Goal: Task Accomplishment & Management: Manage account settings

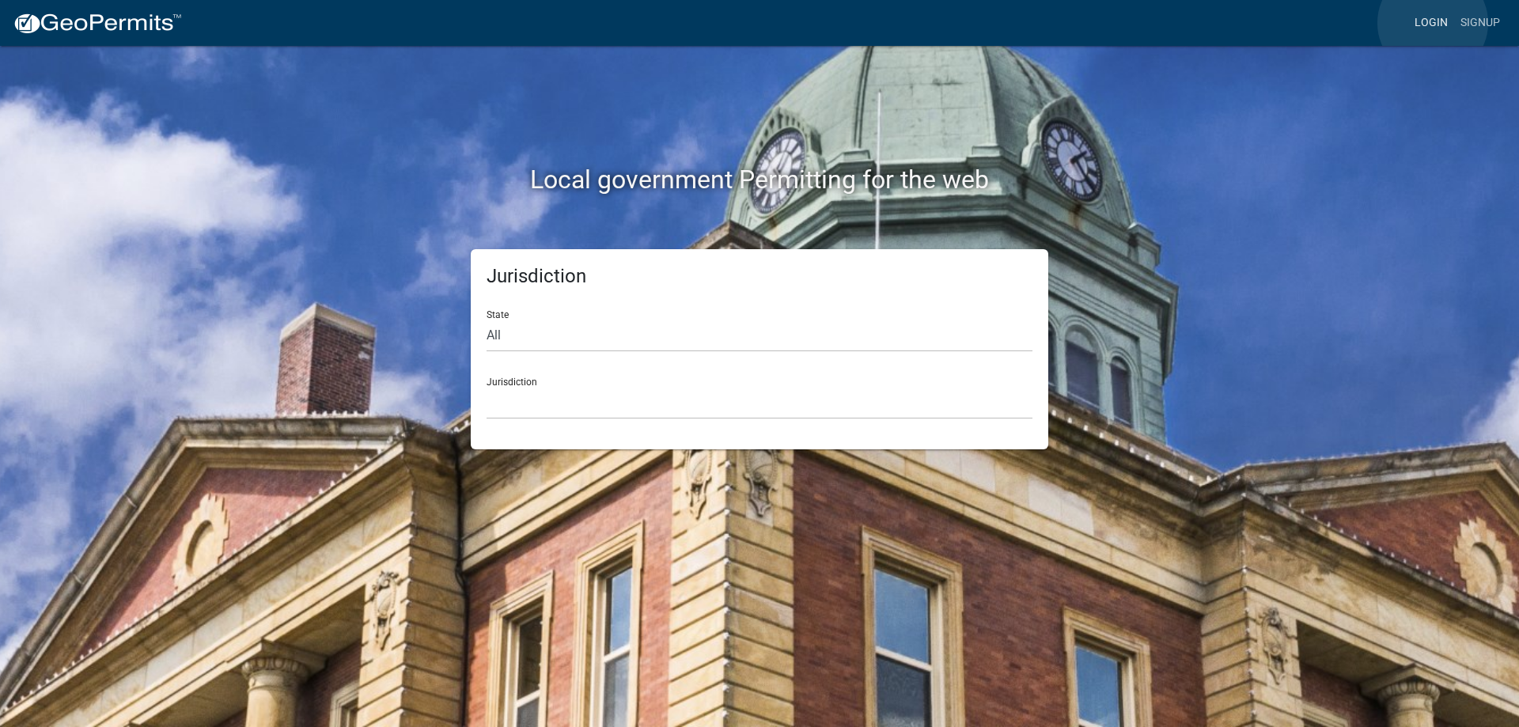
click at [1433, 23] on link "Login" at bounding box center [1431, 23] width 46 height 30
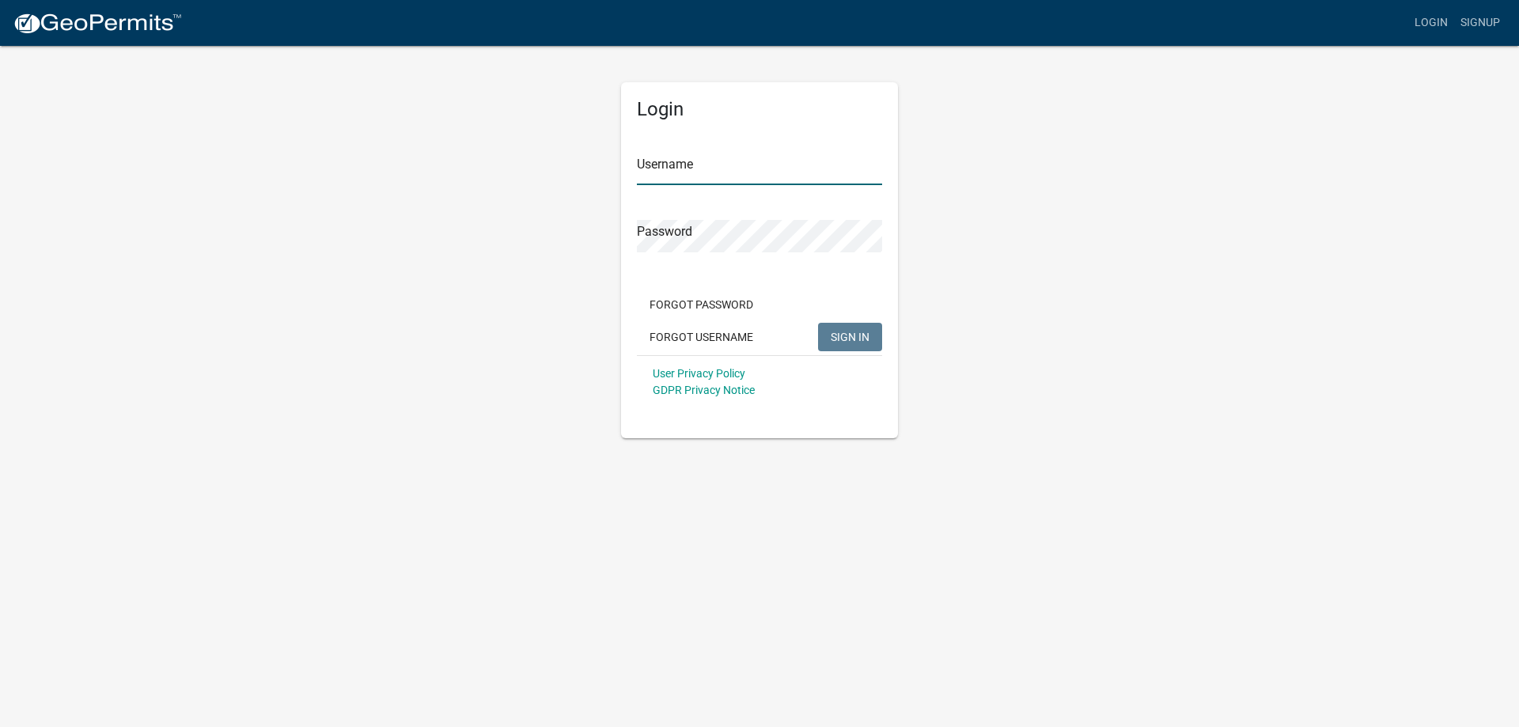
type input "[PERSON_NAME][EMAIL_ADDRESS][PERSON_NAME][DOMAIN_NAME]"
click at [854, 330] on span "SIGN IN" at bounding box center [850, 336] width 39 height 13
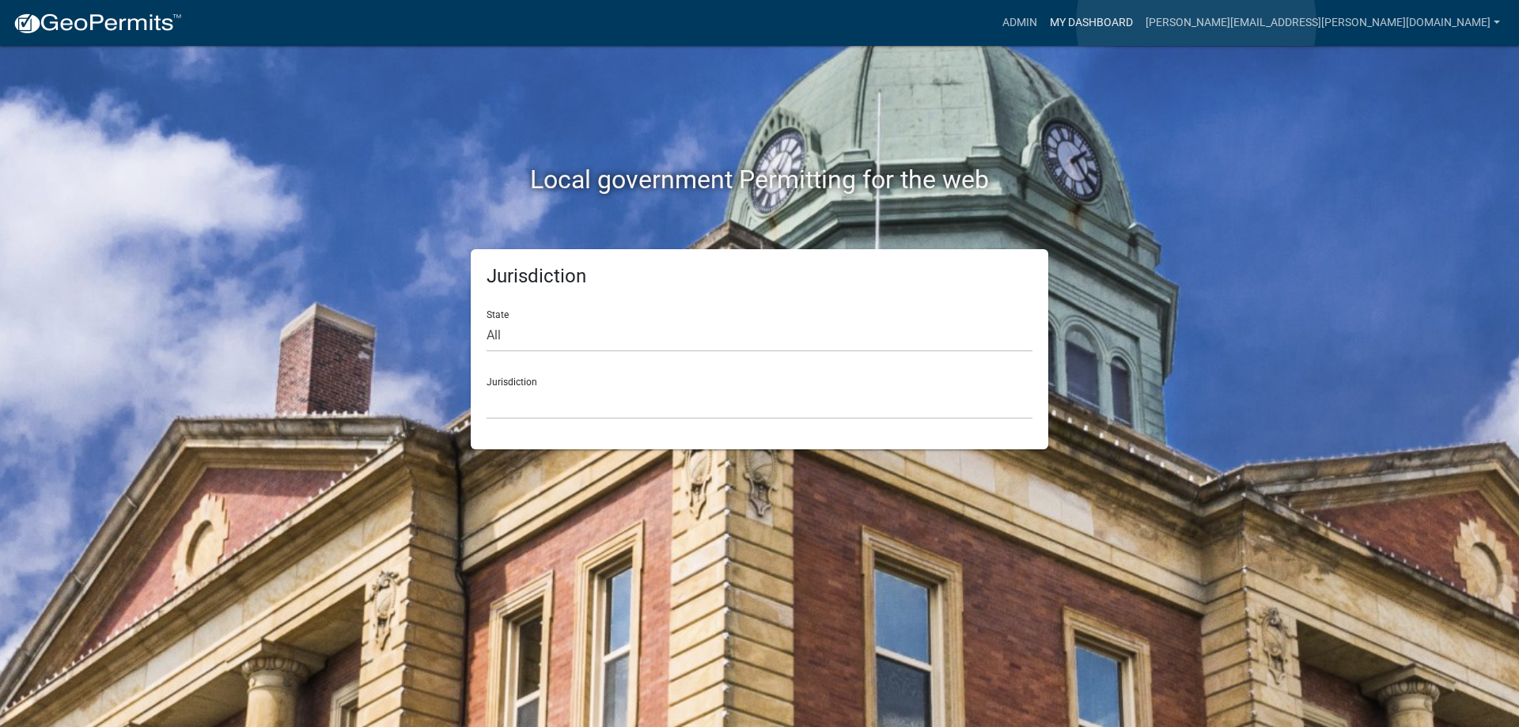
click at [1139, 23] on link "My Dashboard" at bounding box center [1091, 23] width 96 height 30
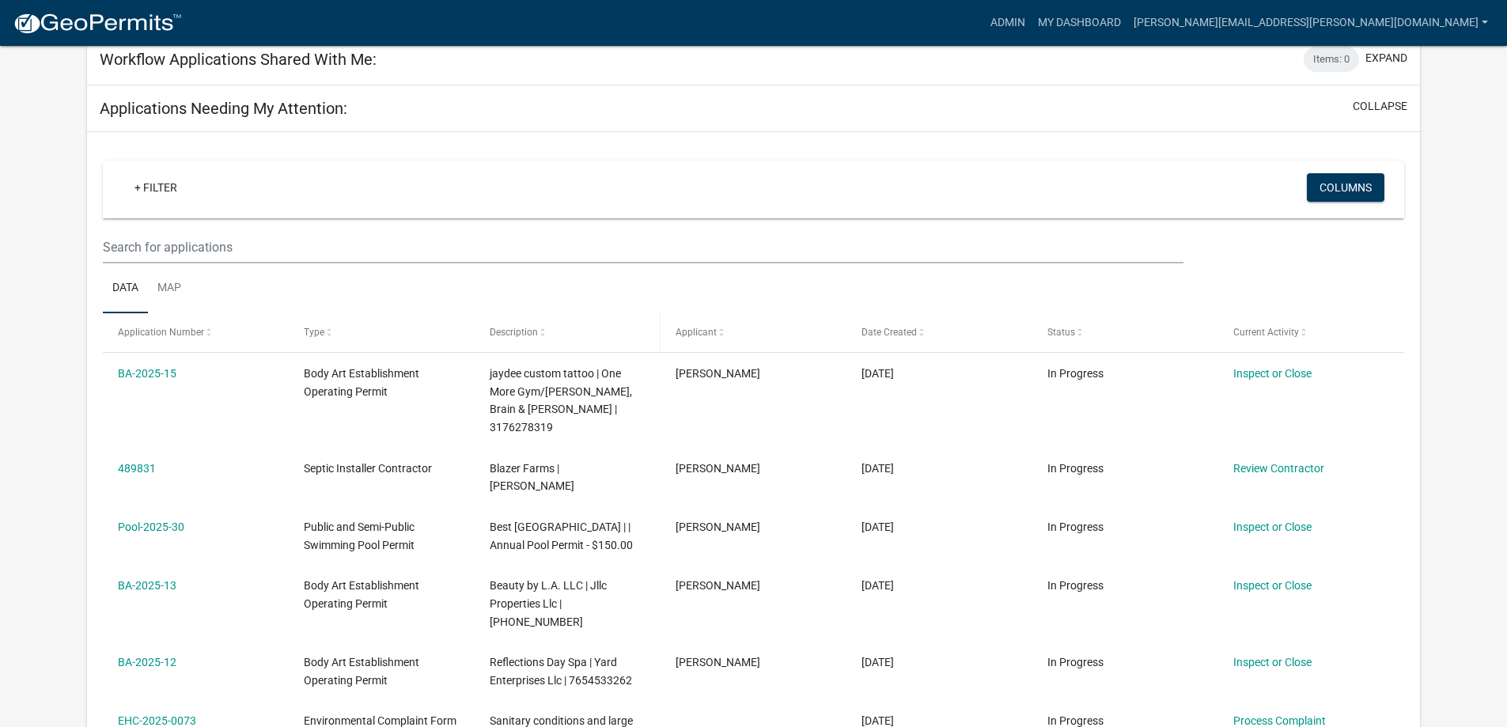
scroll to position [316, 0]
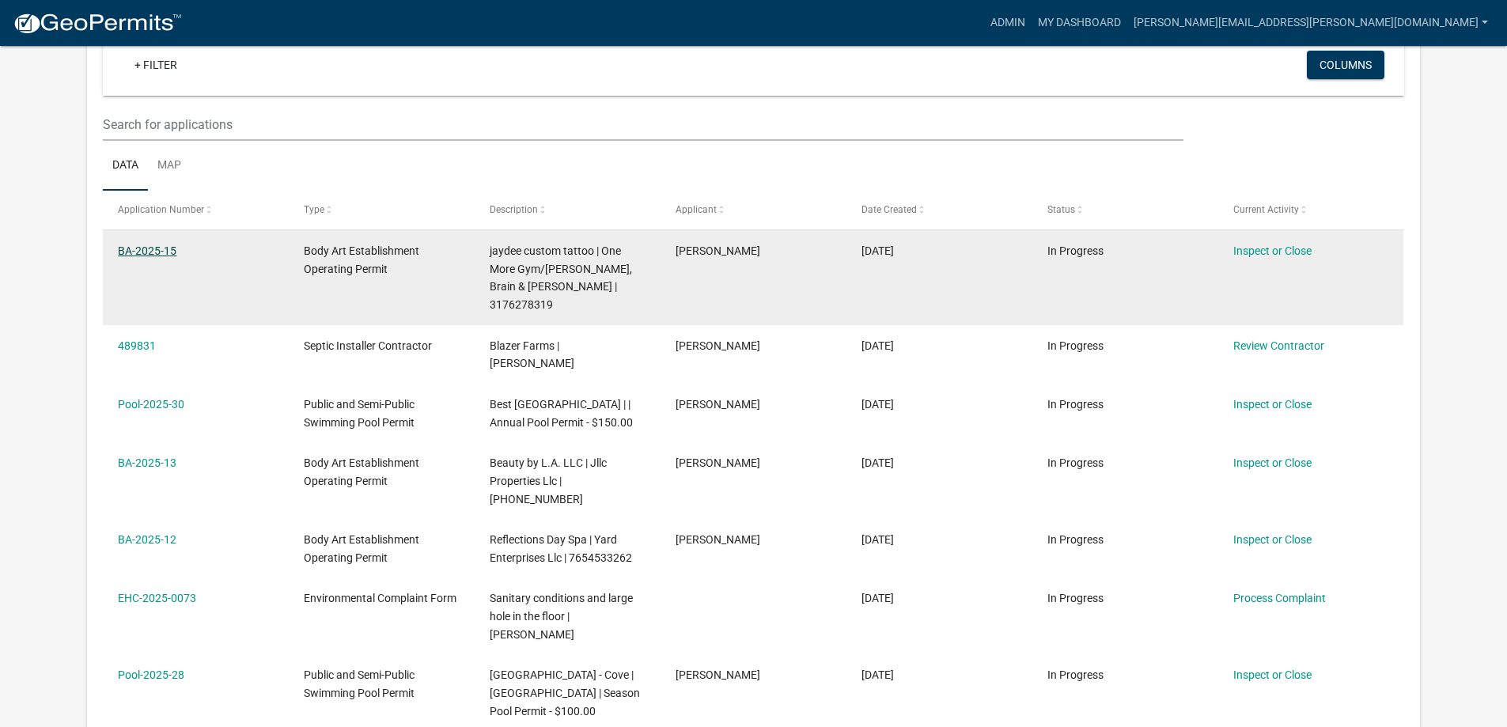
click at [130, 250] on link "BA-2025-15" at bounding box center [147, 250] width 59 height 13
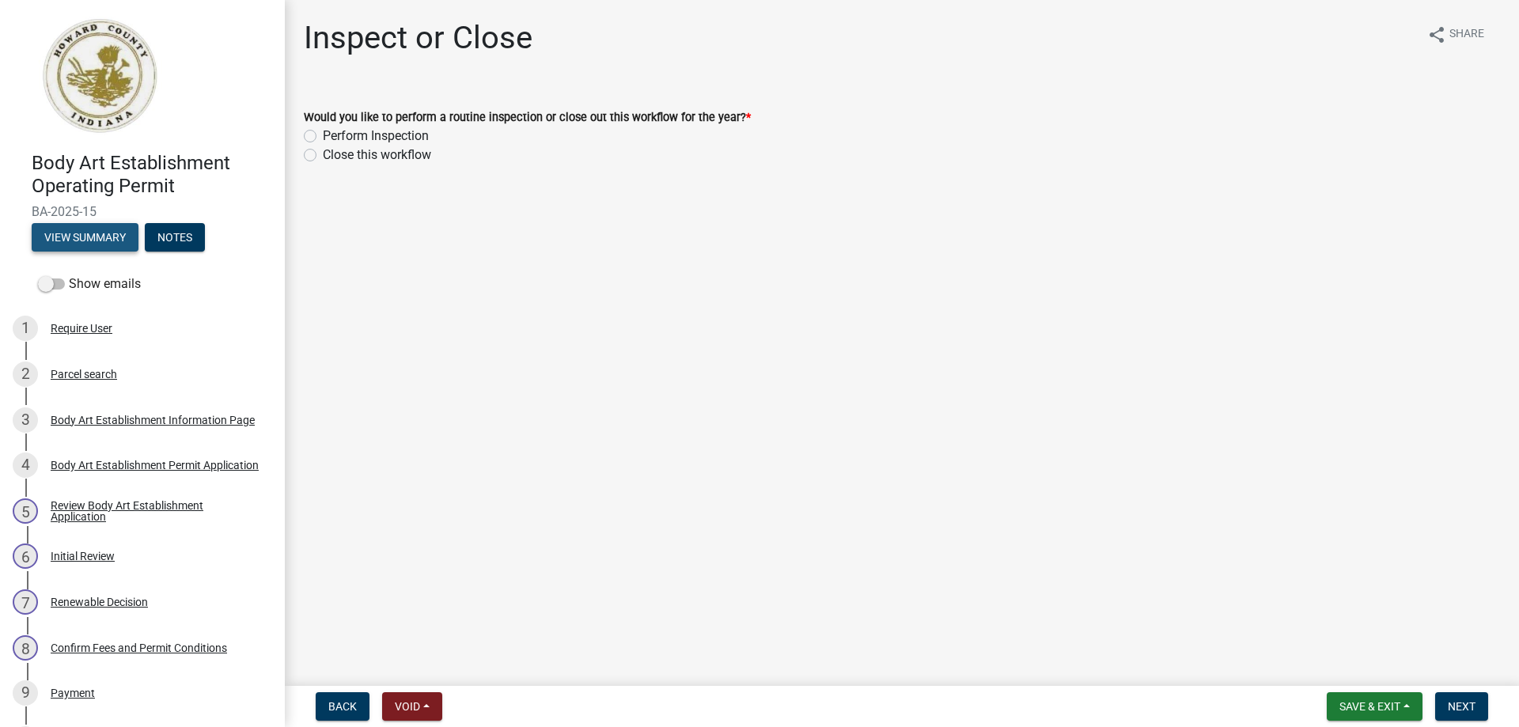
click at [89, 247] on button "View Summary" at bounding box center [85, 237] width 107 height 28
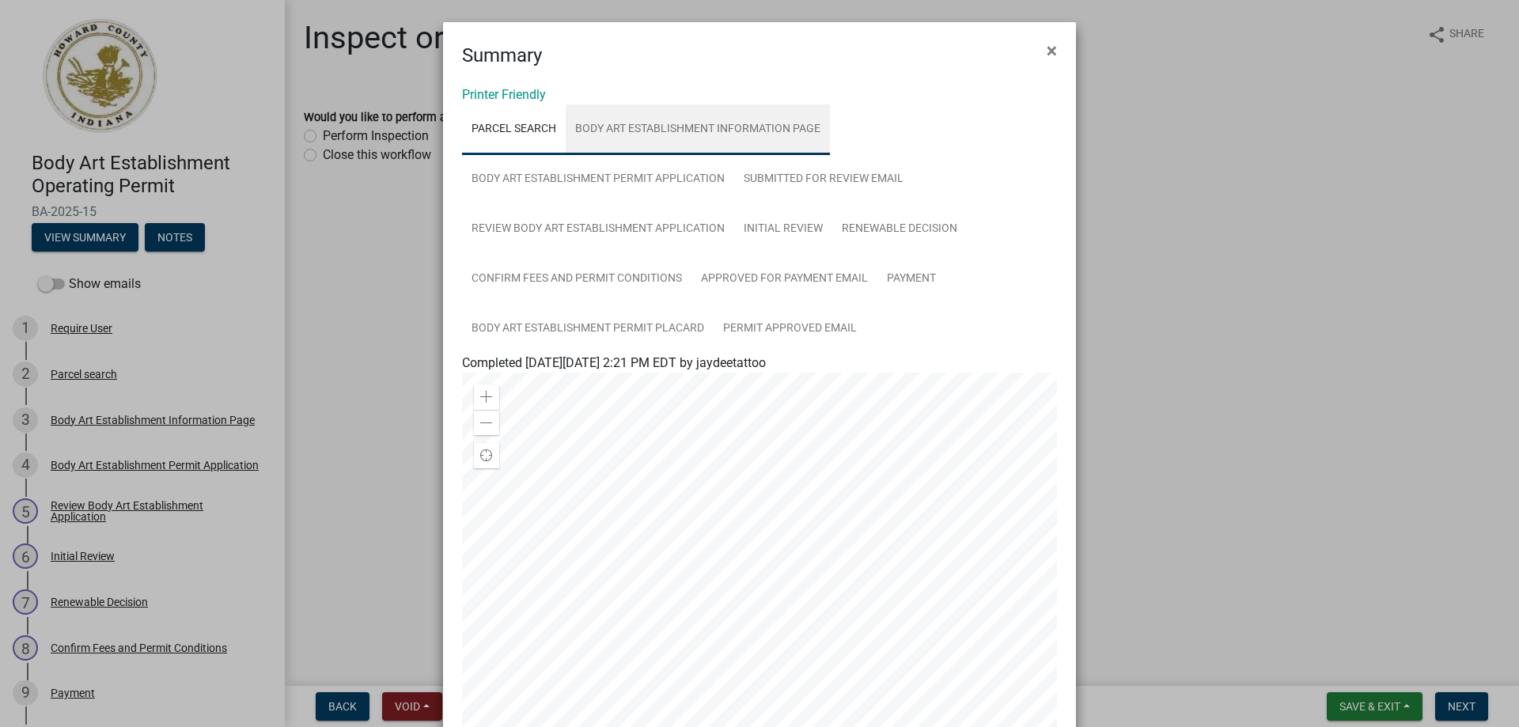
click at [654, 127] on link "Body Art Establishment Information Page" at bounding box center [698, 129] width 264 height 51
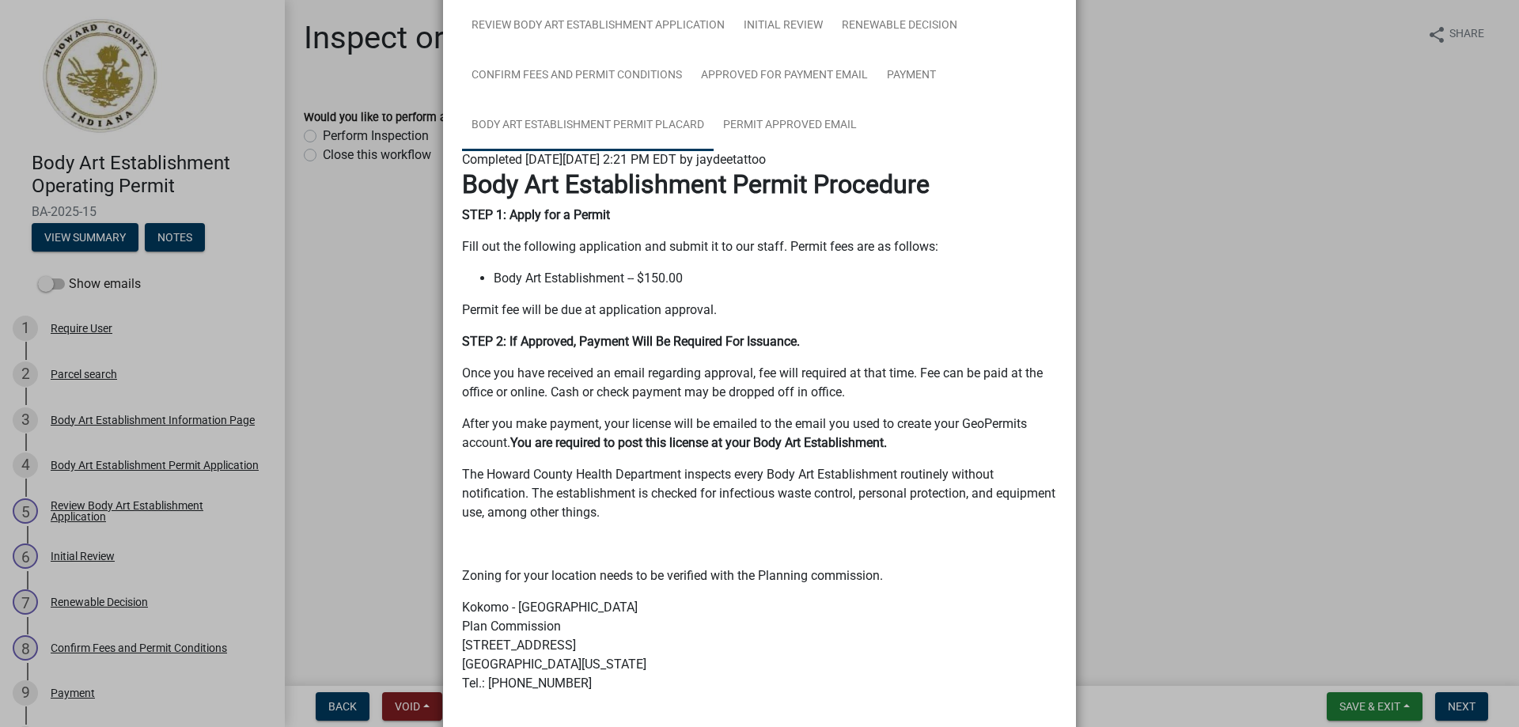
scroll to position [63, 0]
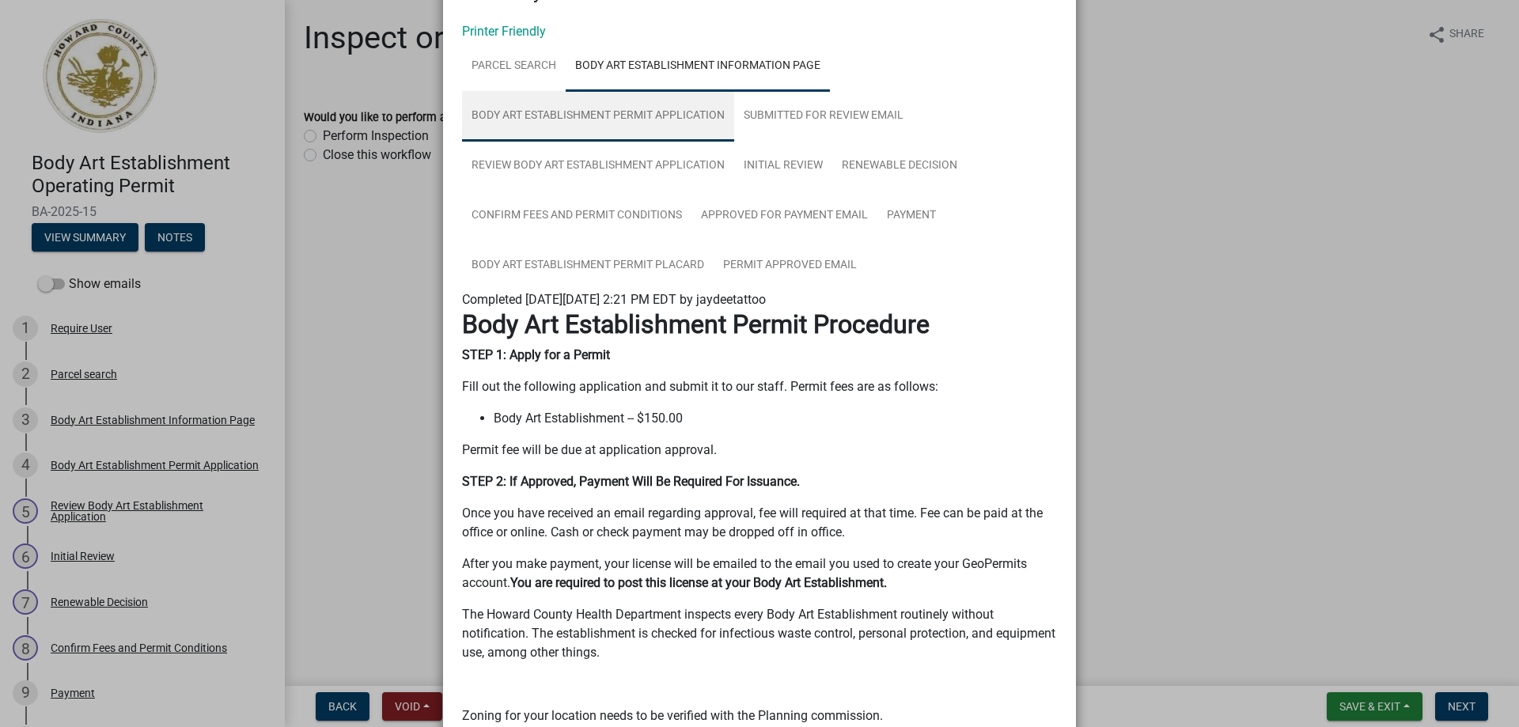
click at [495, 111] on link "Body Art Establishment Permit Application" at bounding box center [598, 116] width 272 height 51
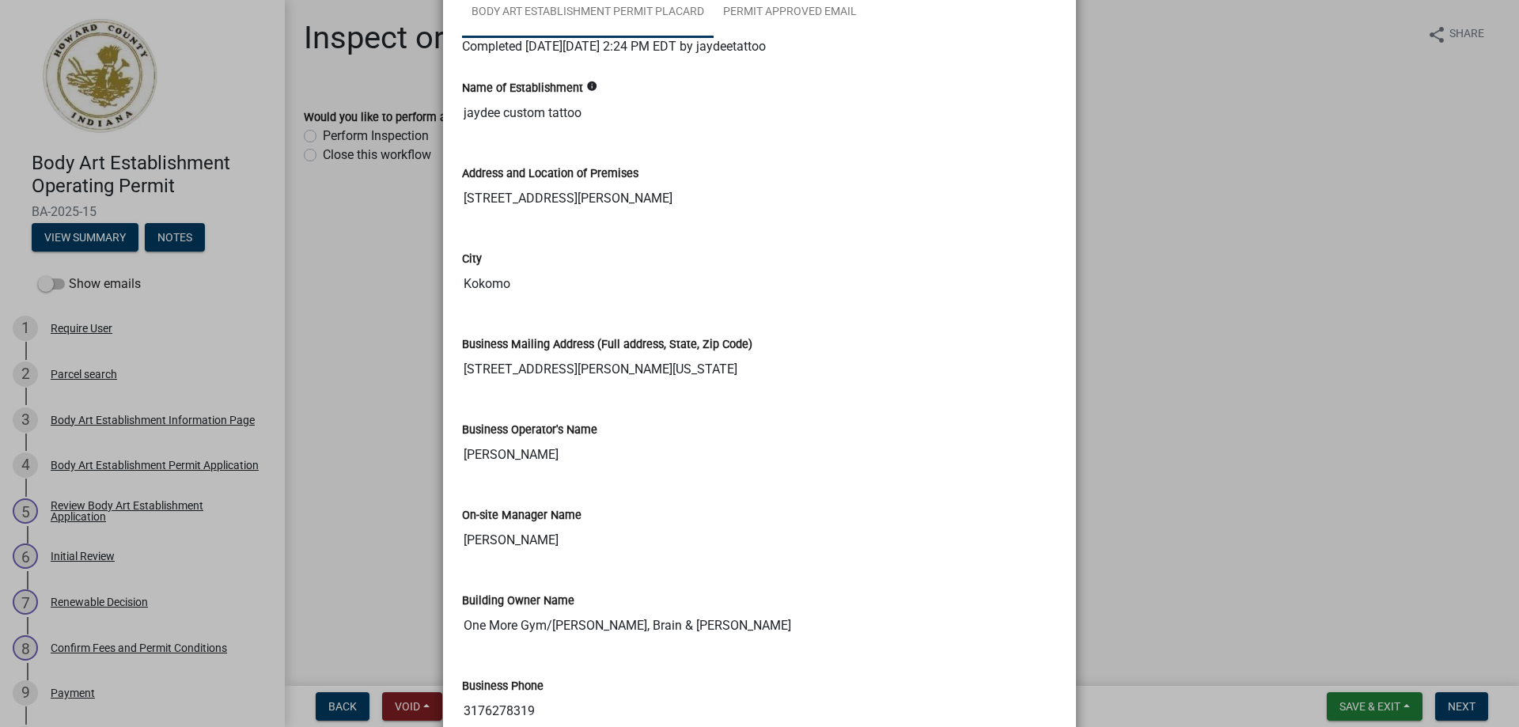
scroll to position [0, 0]
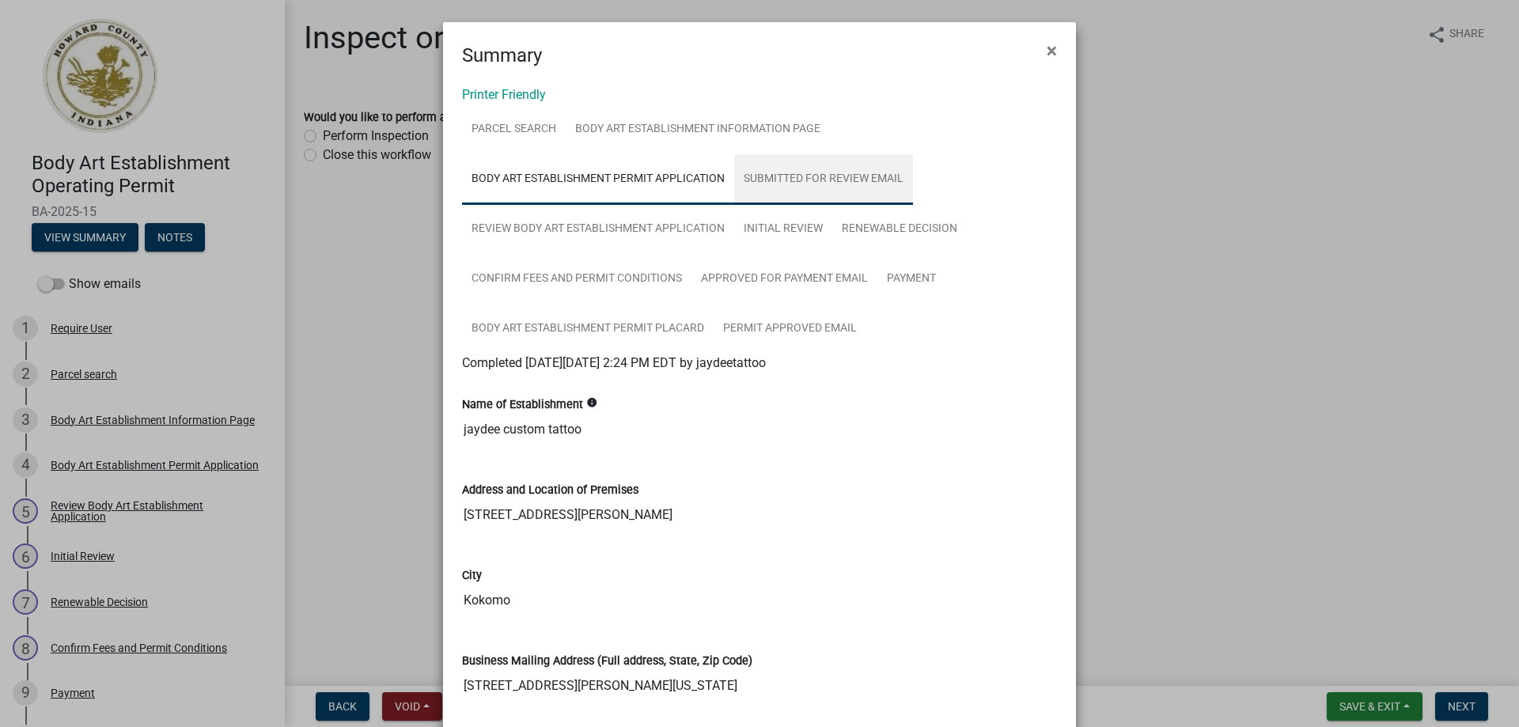
click at [807, 176] on link "Submitted for Review Email" at bounding box center [823, 179] width 179 height 51
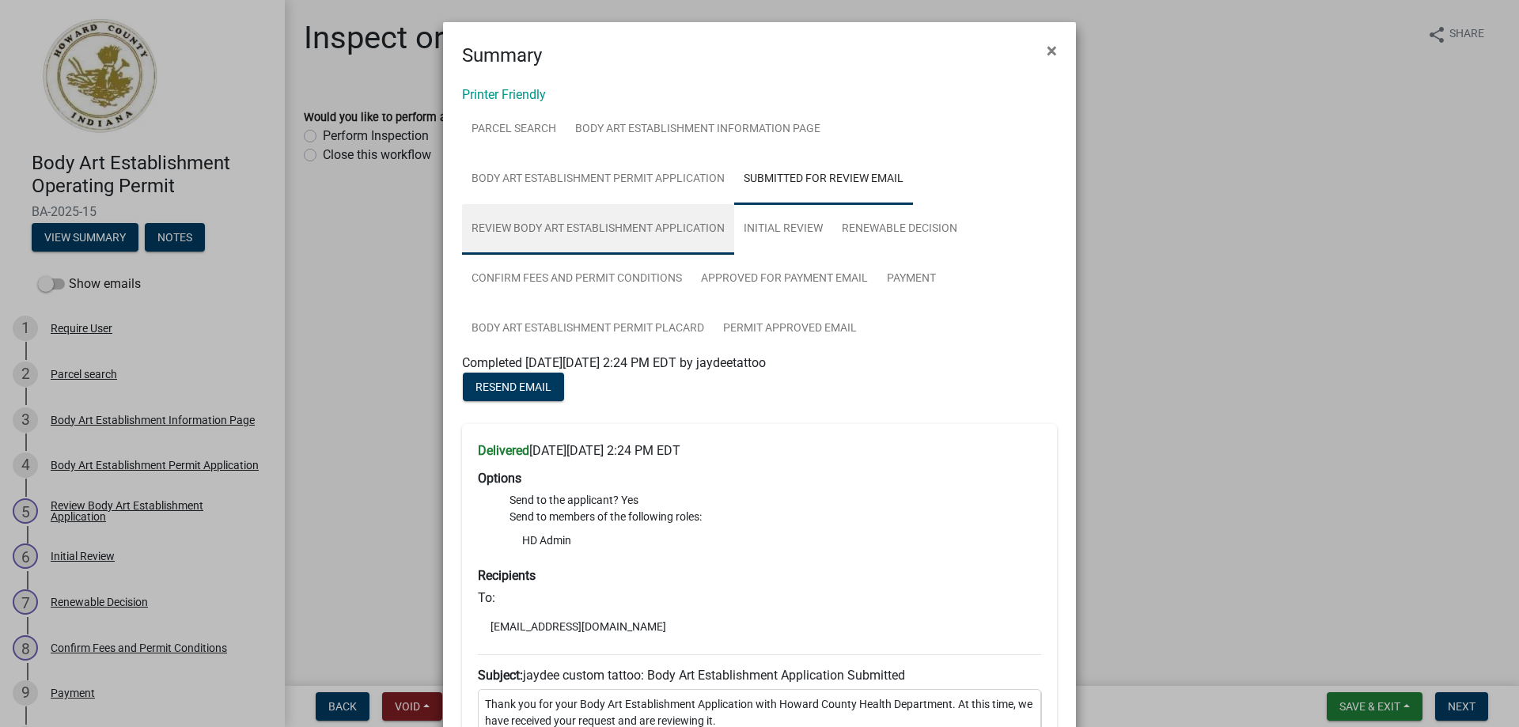
click at [557, 222] on link "Review Body Art Establishment Application" at bounding box center [598, 229] width 272 height 51
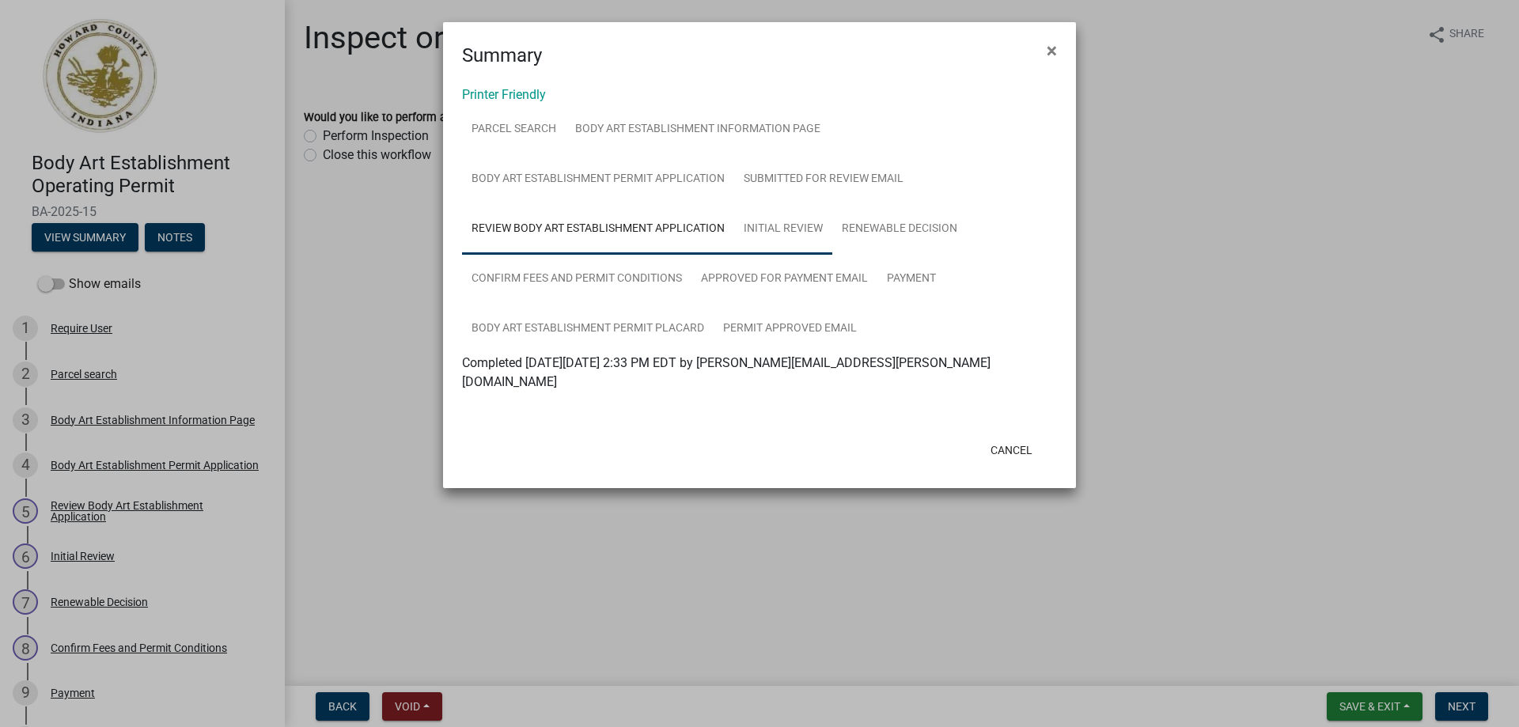
click at [788, 229] on link "Initial Review" at bounding box center [783, 229] width 98 height 51
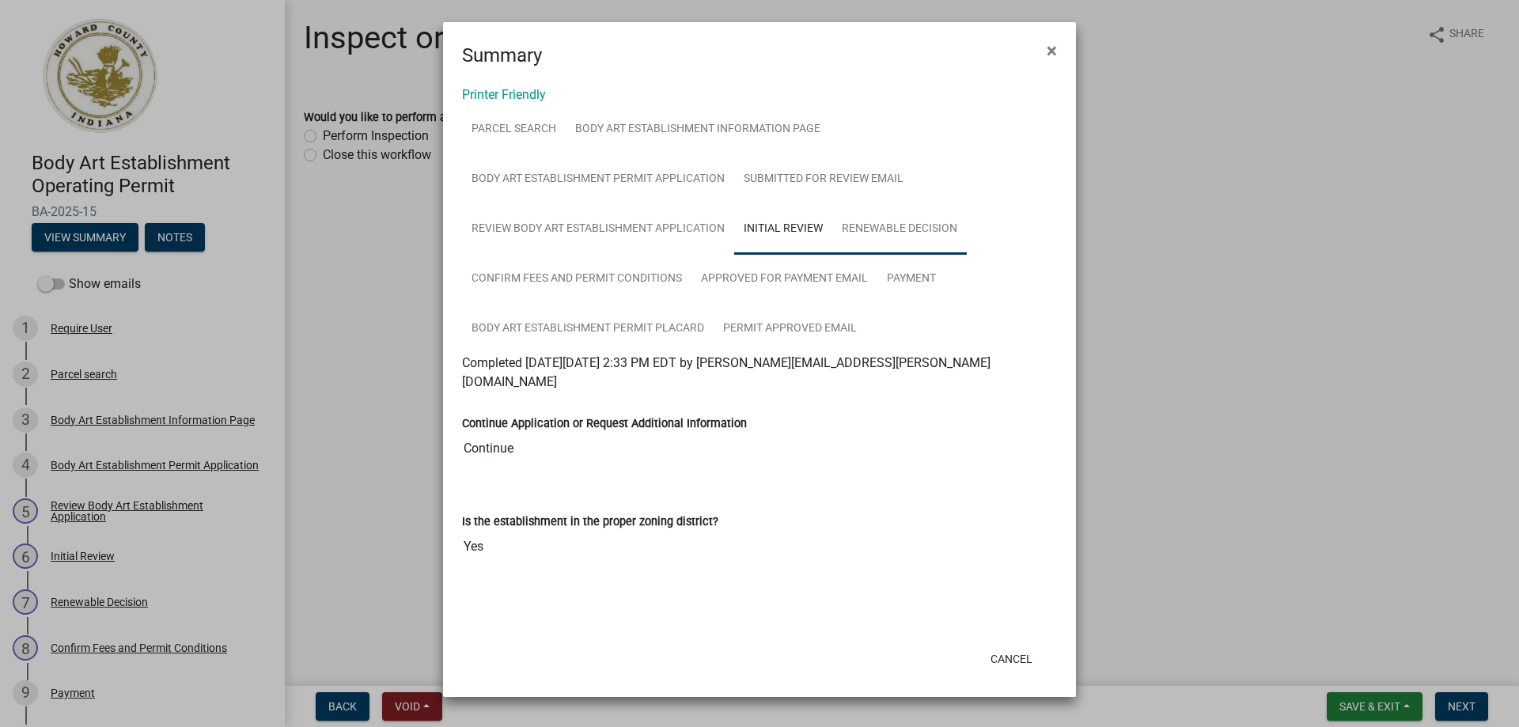
click at [862, 219] on link "Renewable Decision" at bounding box center [899, 229] width 134 height 51
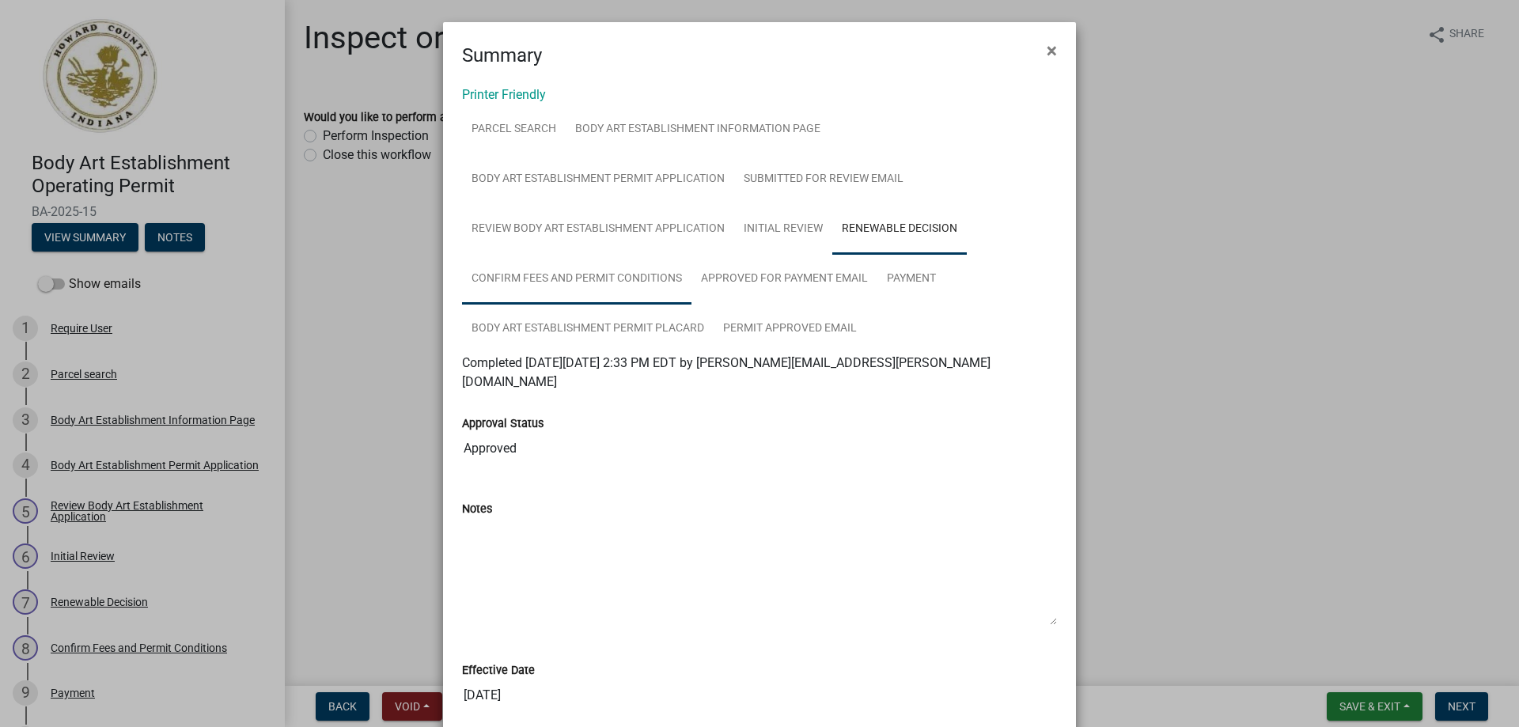
click at [644, 277] on link "Confirm Fees and Permit Conditions" at bounding box center [576, 279] width 229 height 51
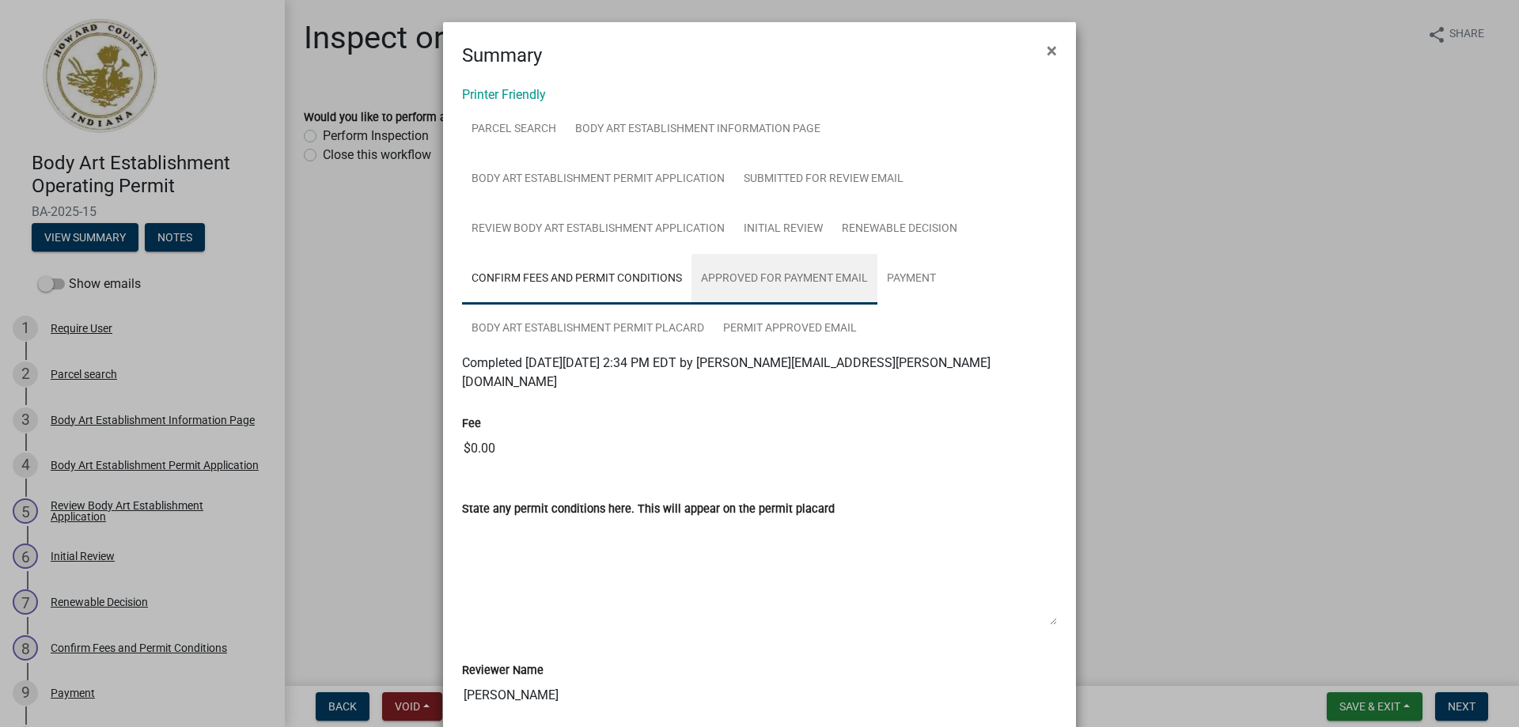
click at [745, 278] on link "Approved for Payment Email" at bounding box center [784, 279] width 186 height 51
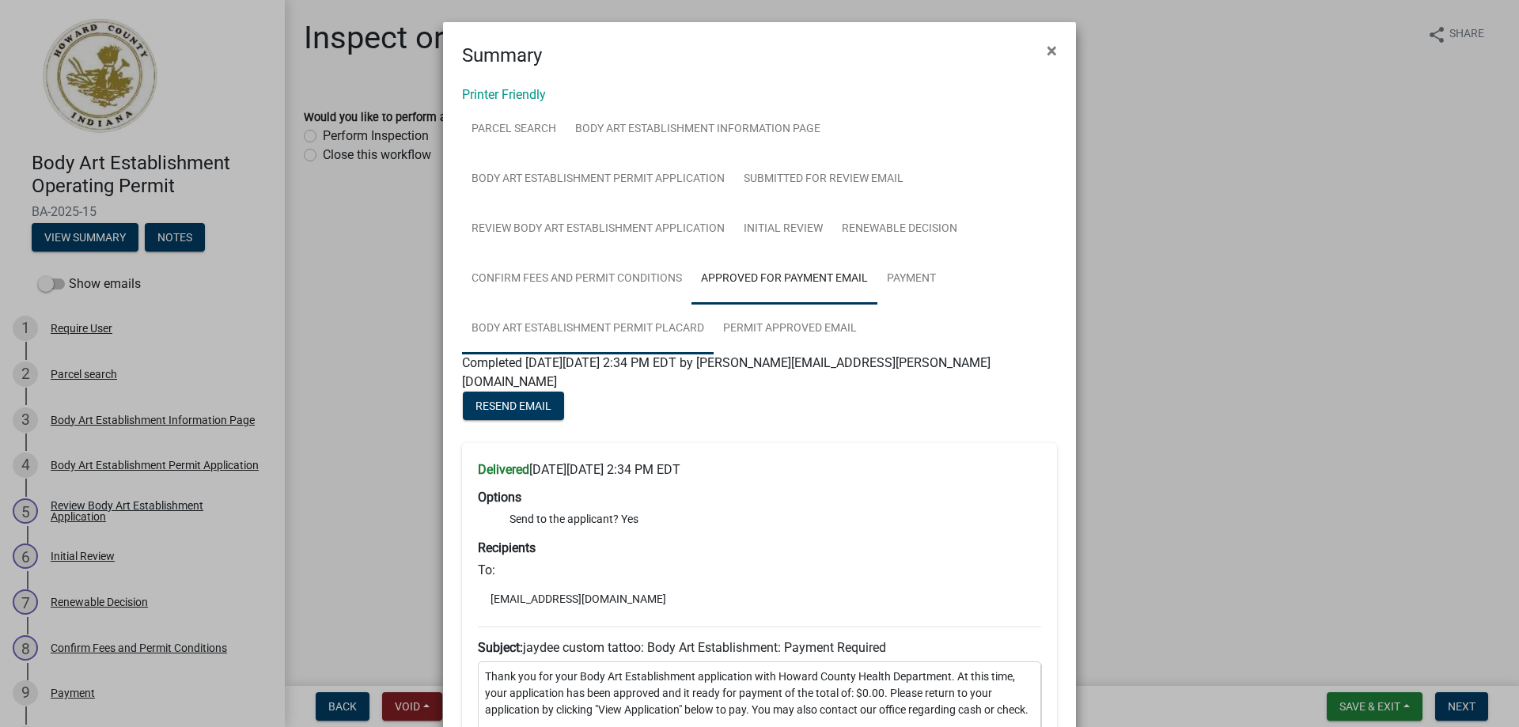
click at [616, 321] on link "Body Art Establishment Permit Placard" at bounding box center [588, 329] width 252 height 51
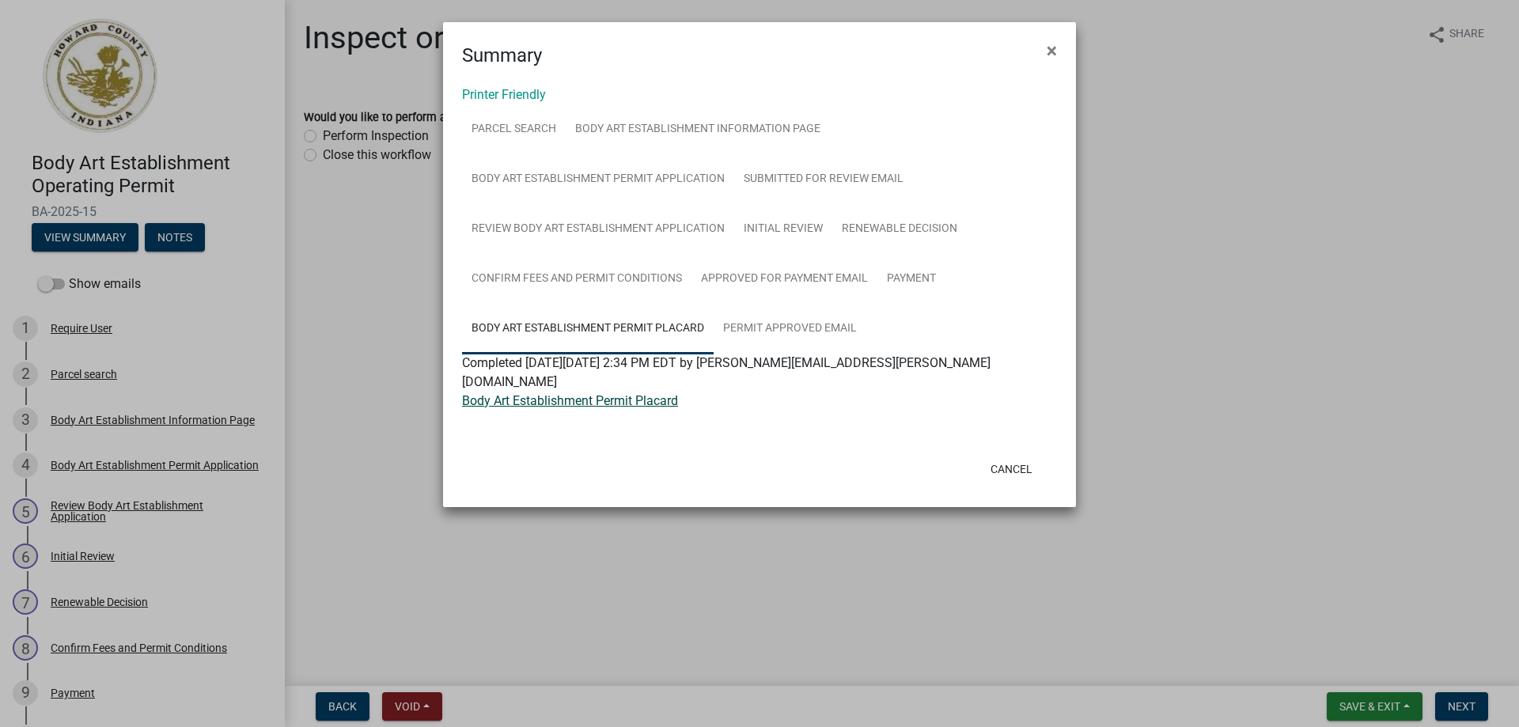
click at [612, 393] on link "Body Art Establishment Permit Placard" at bounding box center [570, 400] width 216 height 15
click at [1054, 53] on span "×" at bounding box center [1052, 51] width 10 height 22
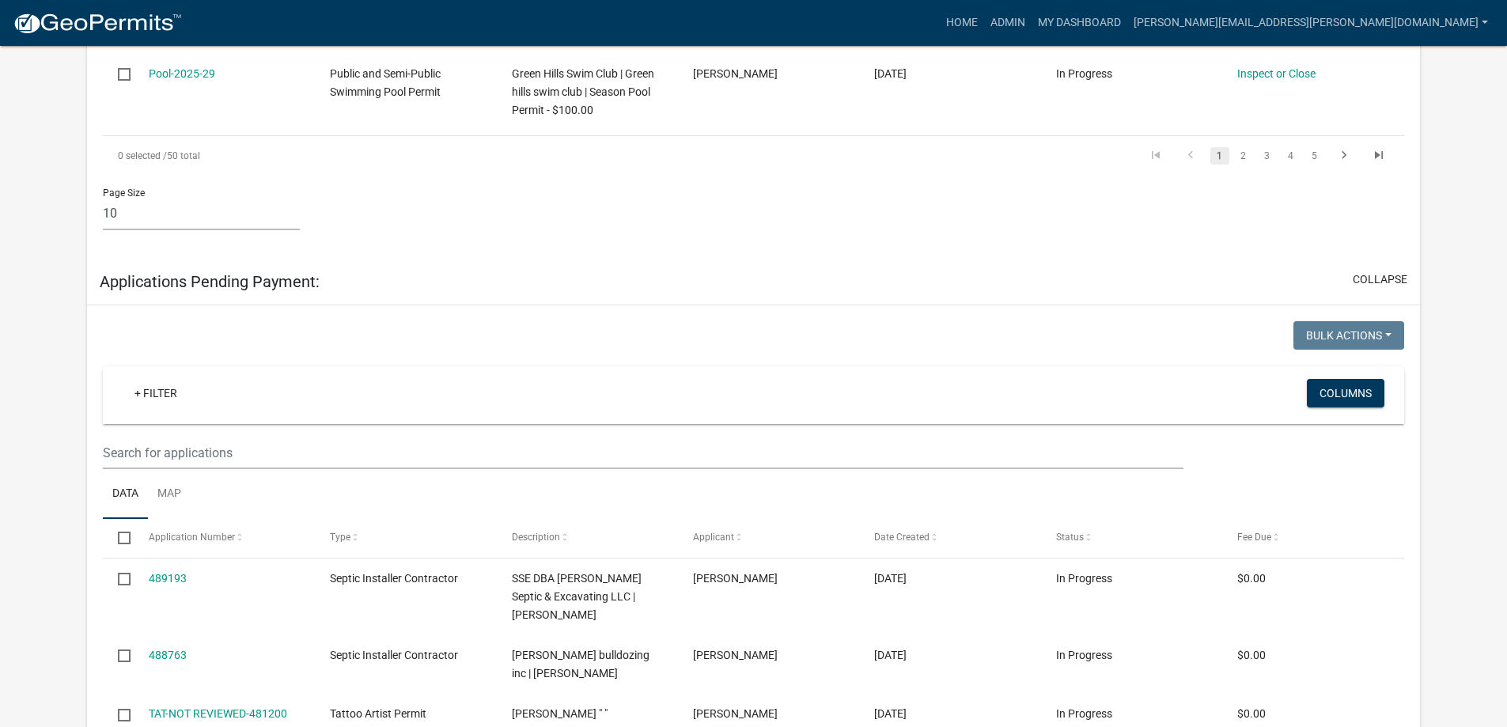
scroll to position [1179, 0]
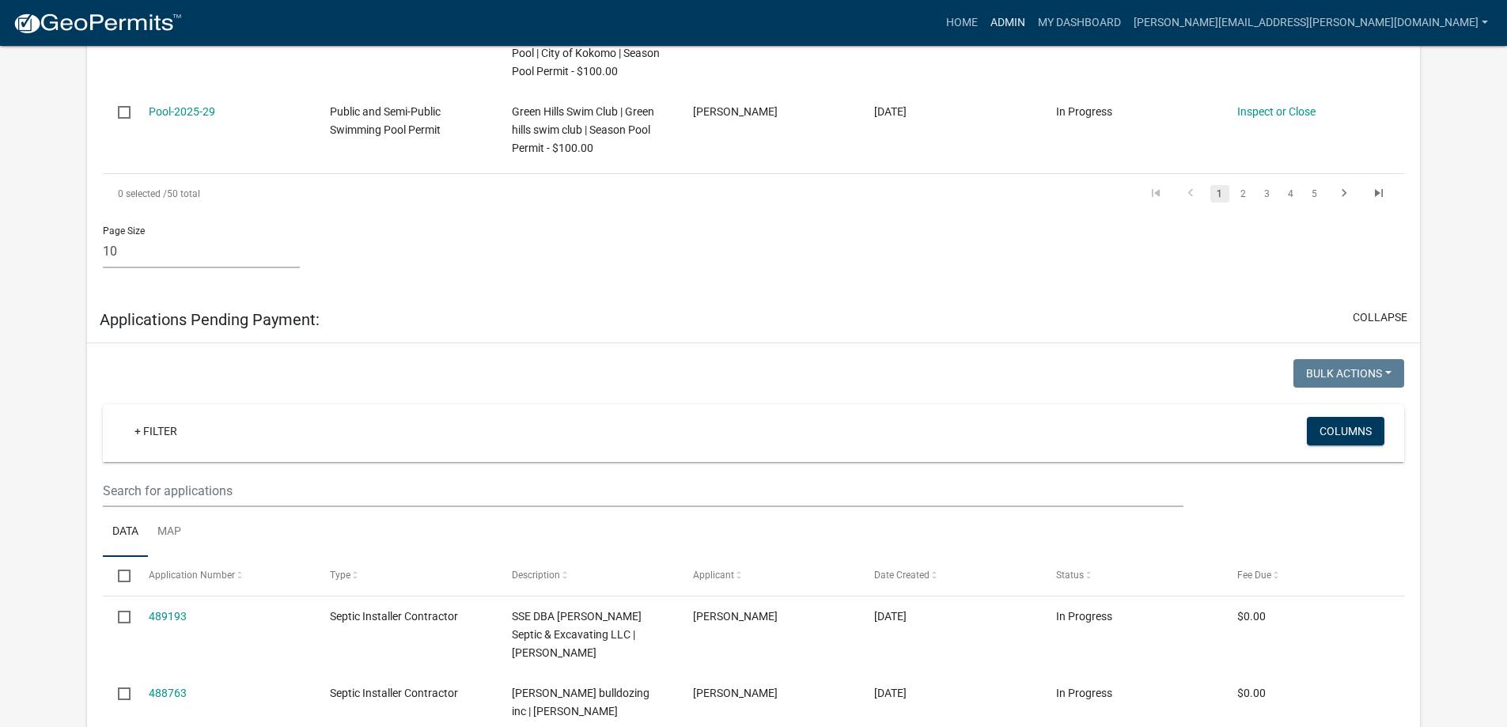
click at [1032, 22] on link "Admin" at bounding box center [1007, 23] width 47 height 30
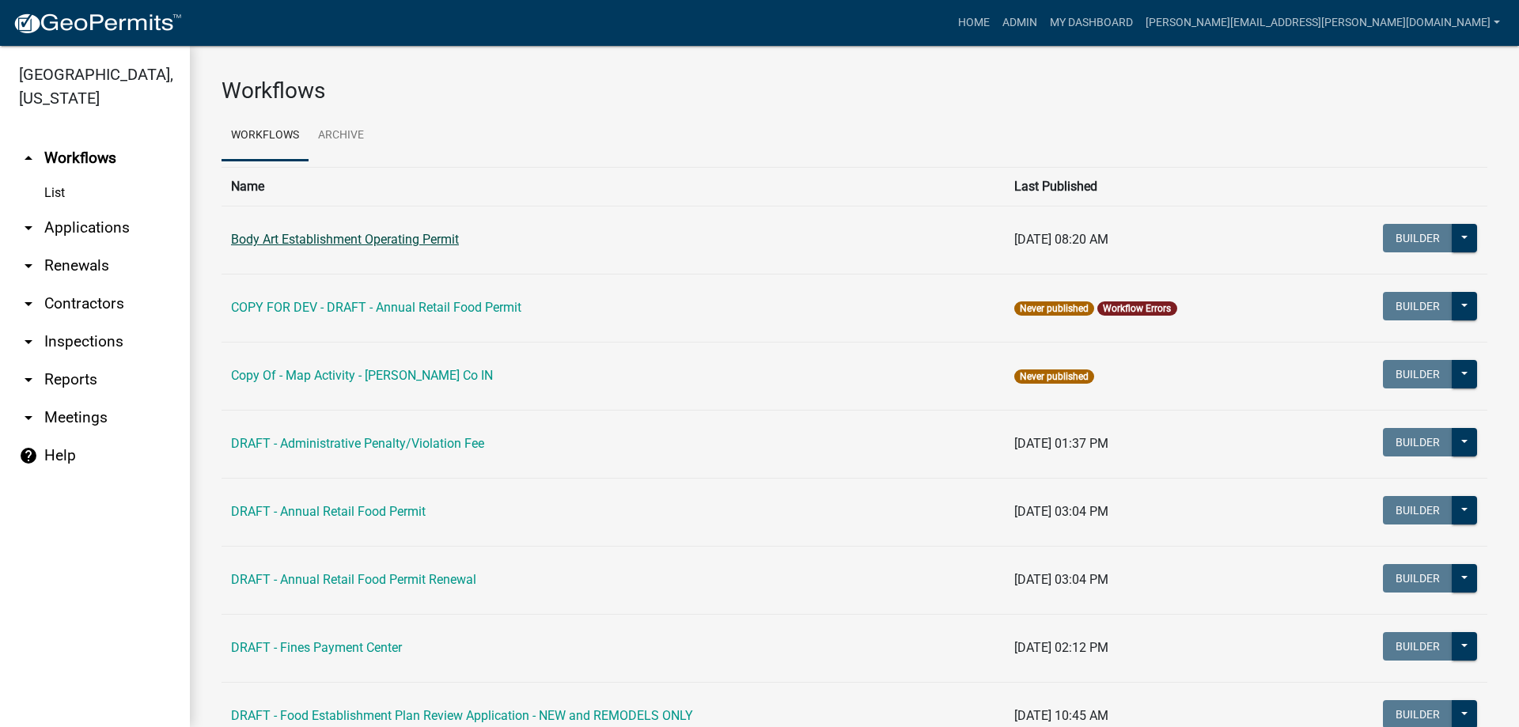
click at [324, 244] on link "Body Art Establishment Operating Permit" at bounding box center [345, 239] width 228 height 15
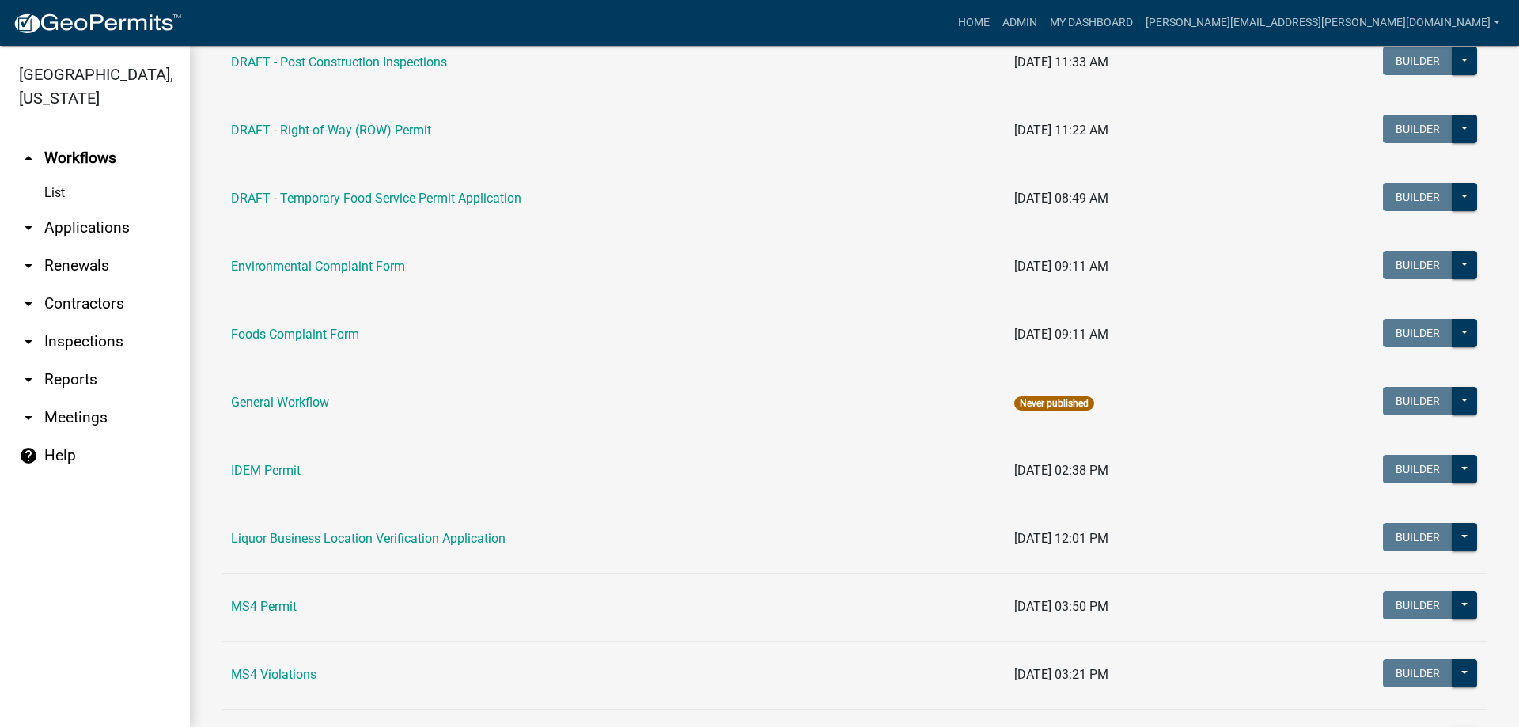
scroll to position [870, 0]
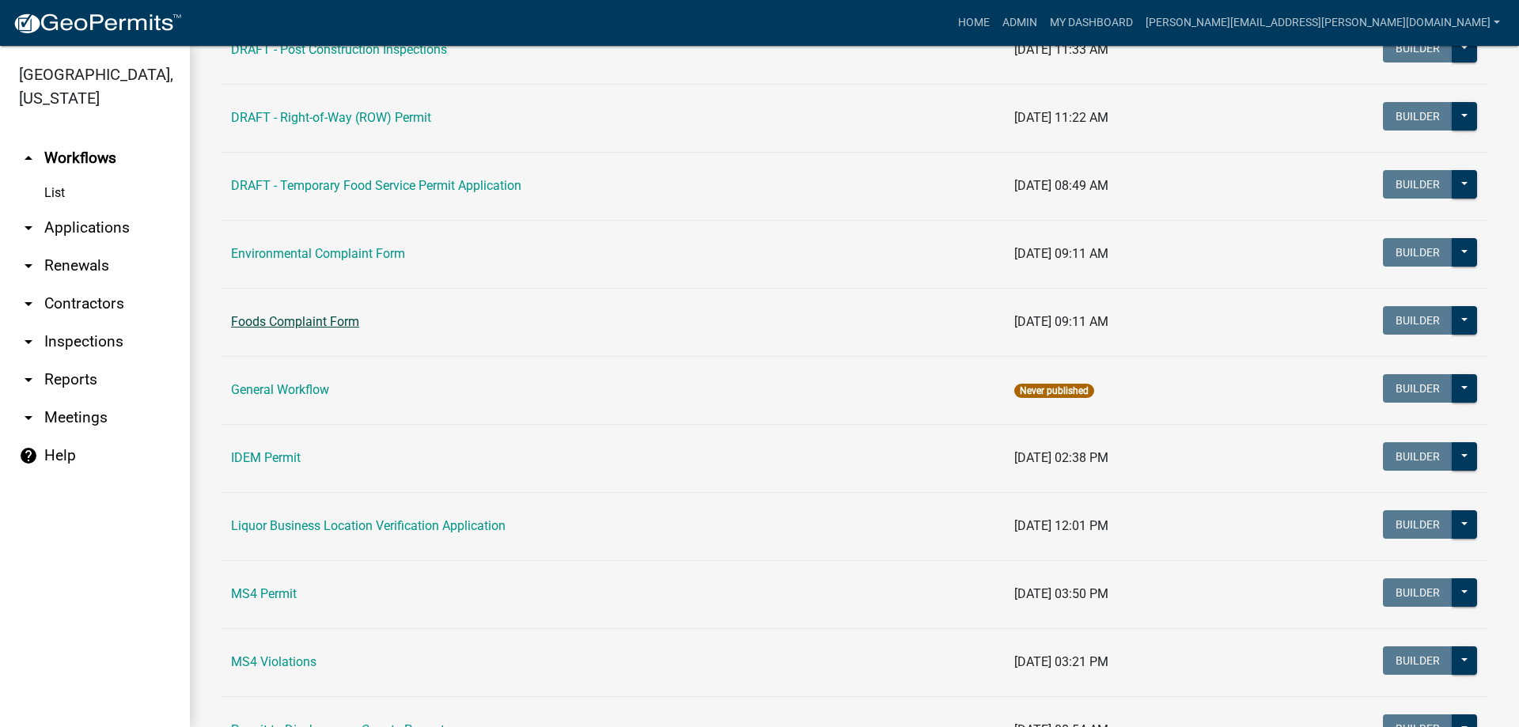
click at [319, 318] on link "Foods Complaint Form" at bounding box center [295, 321] width 128 height 15
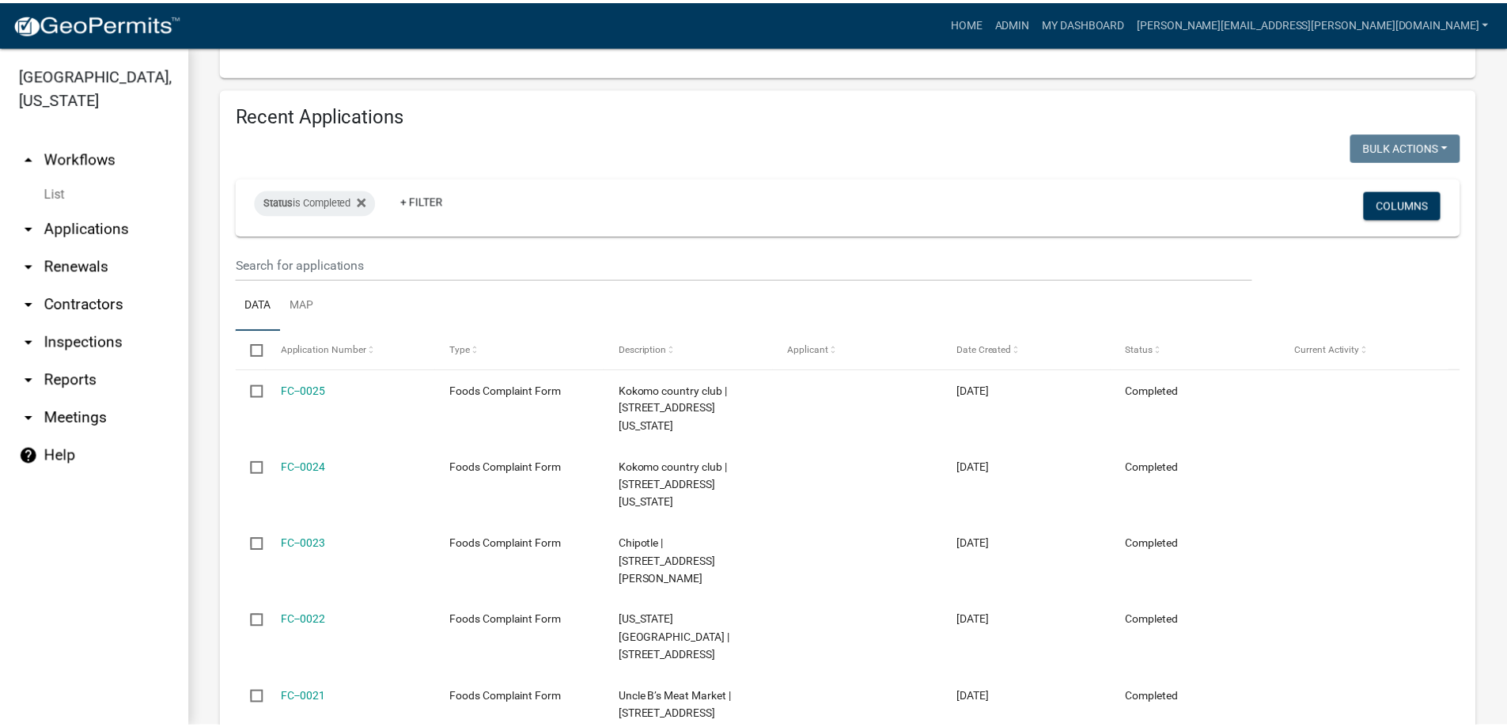
scroll to position [237, 0]
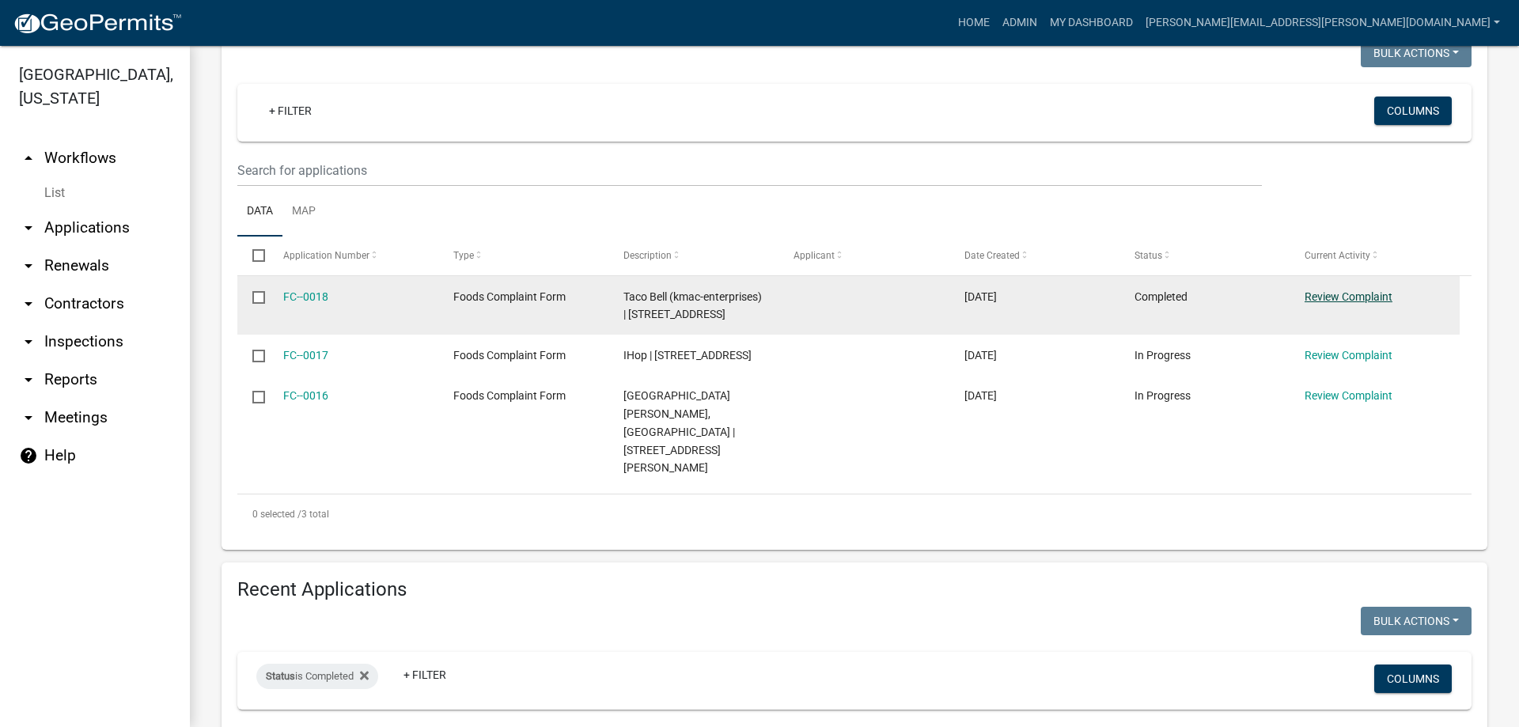
click at [1342, 294] on link "Review Complaint" at bounding box center [1349, 296] width 88 height 13
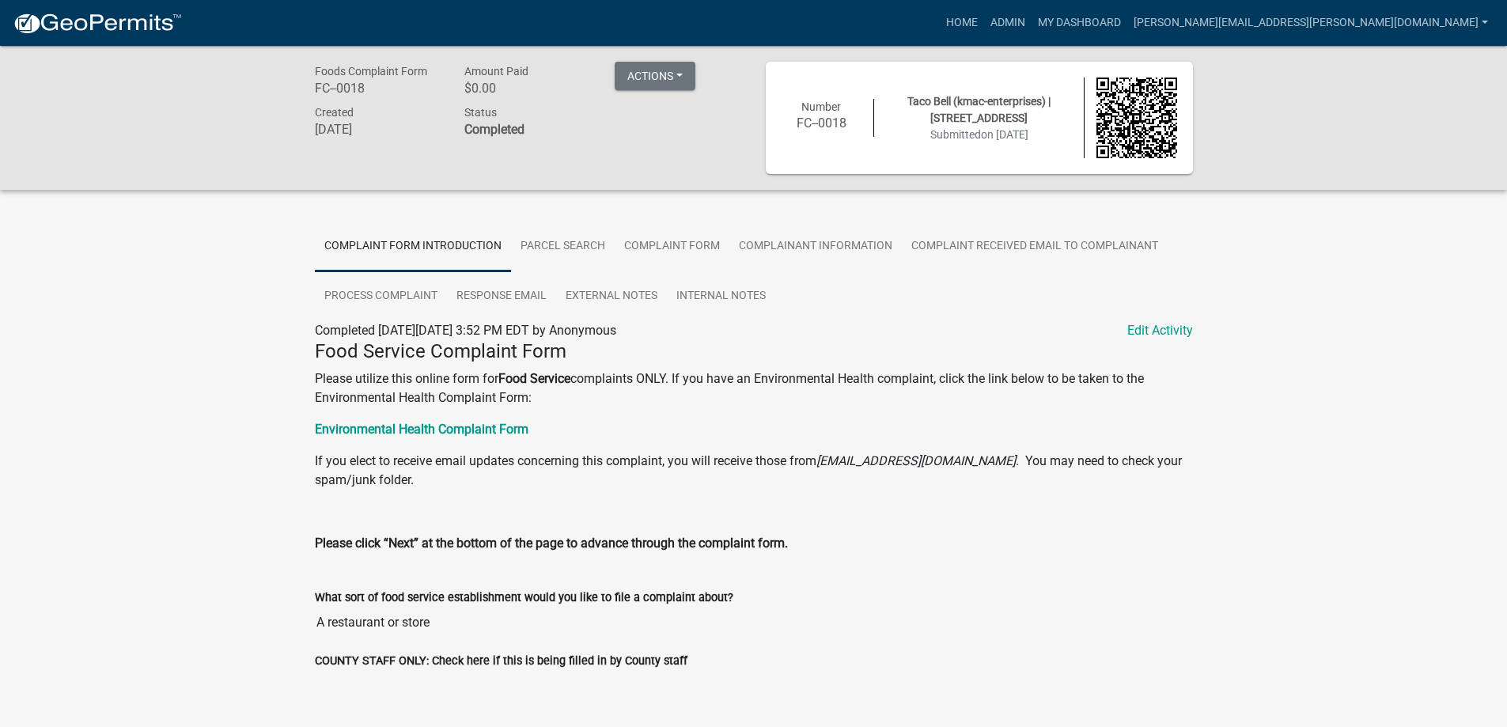
scroll to position [46, 0]
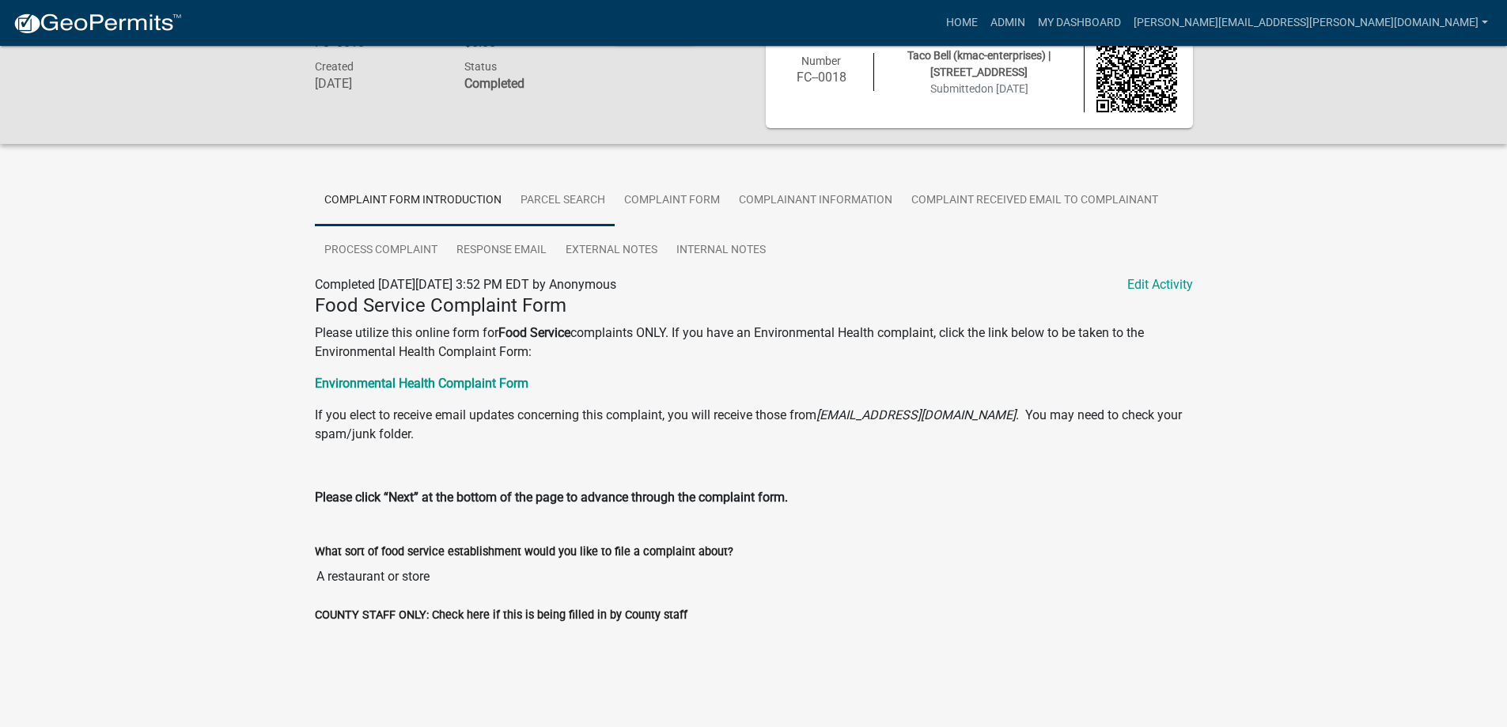
click at [531, 199] on link "Parcel search" at bounding box center [563, 201] width 104 height 51
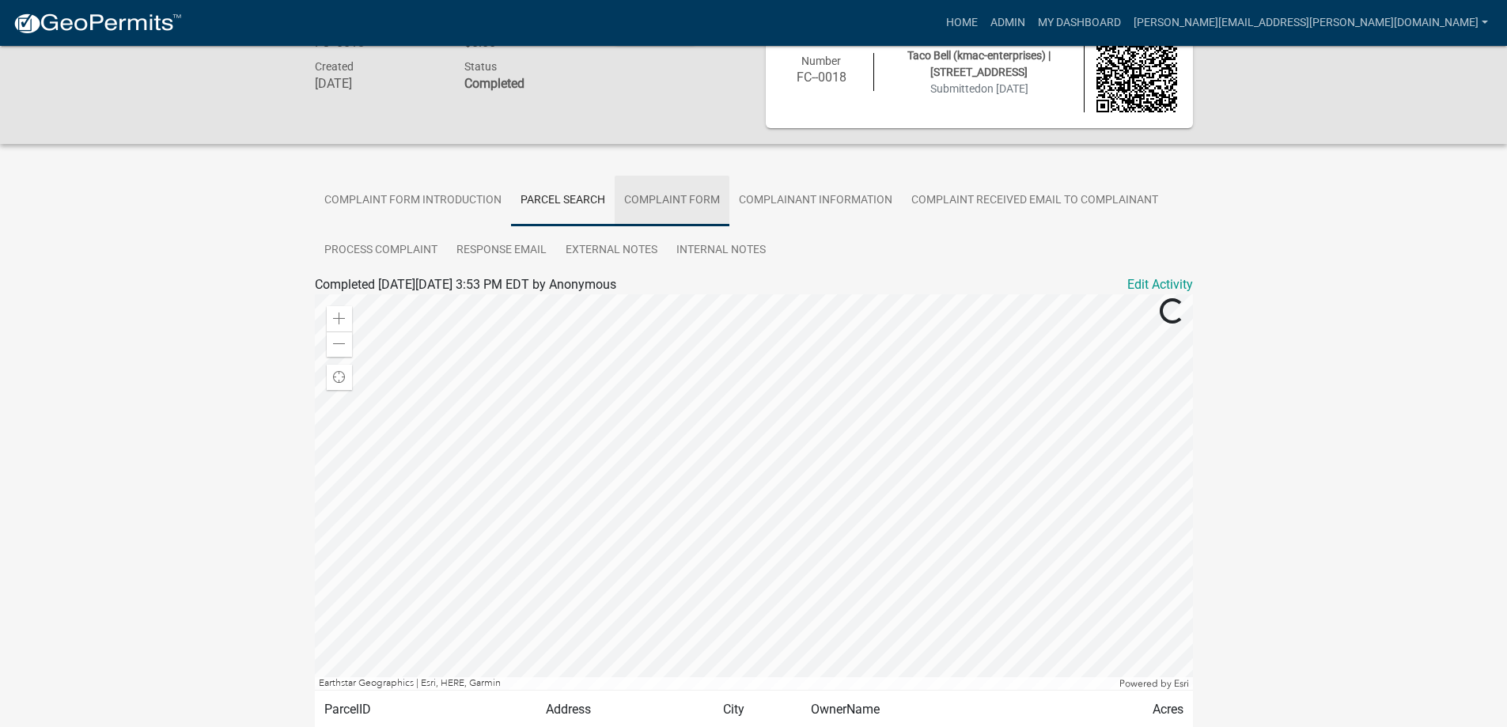
click at [650, 199] on link "Complaint Form" at bounding box center [672, 201] width 115 height 51
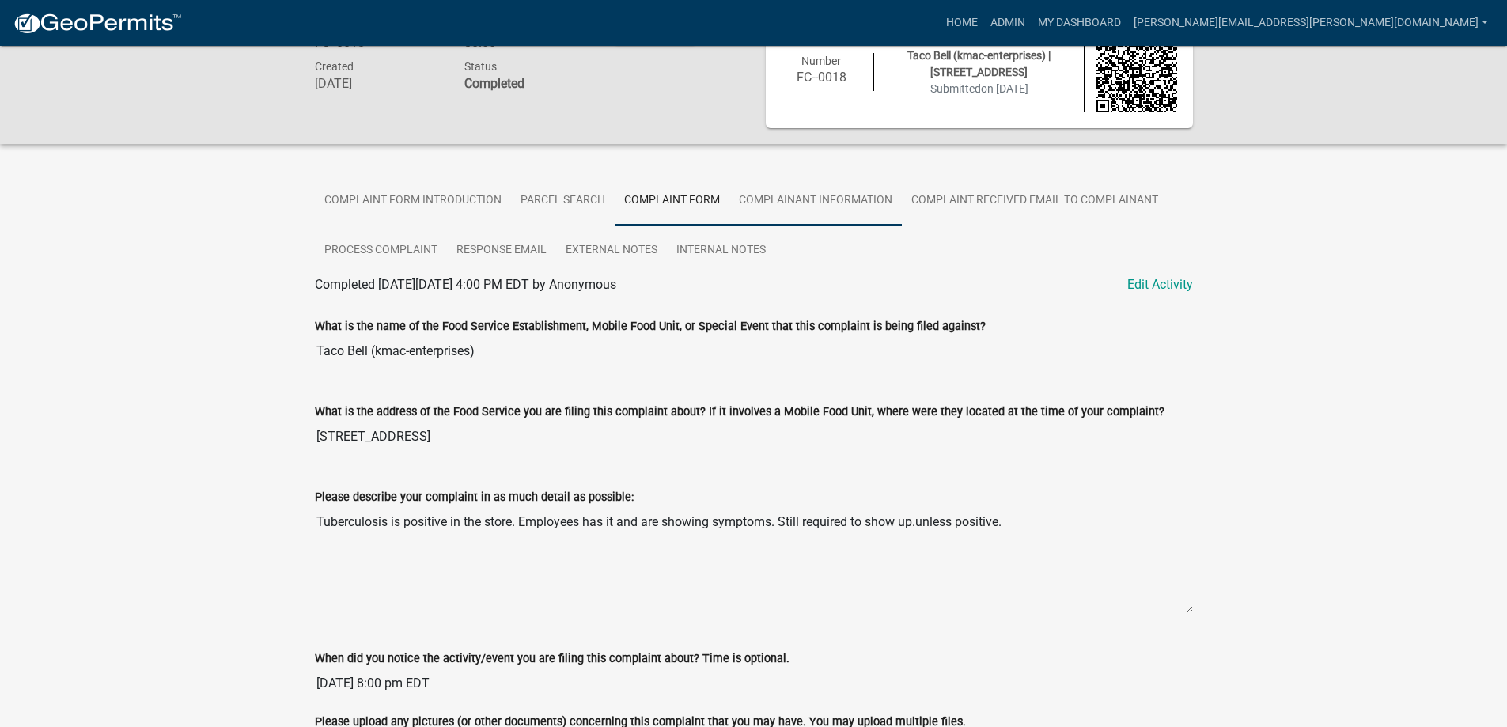
click at [819, 203] on link "Complainant Information" at bounding box center [815, 201] width 172 height 51
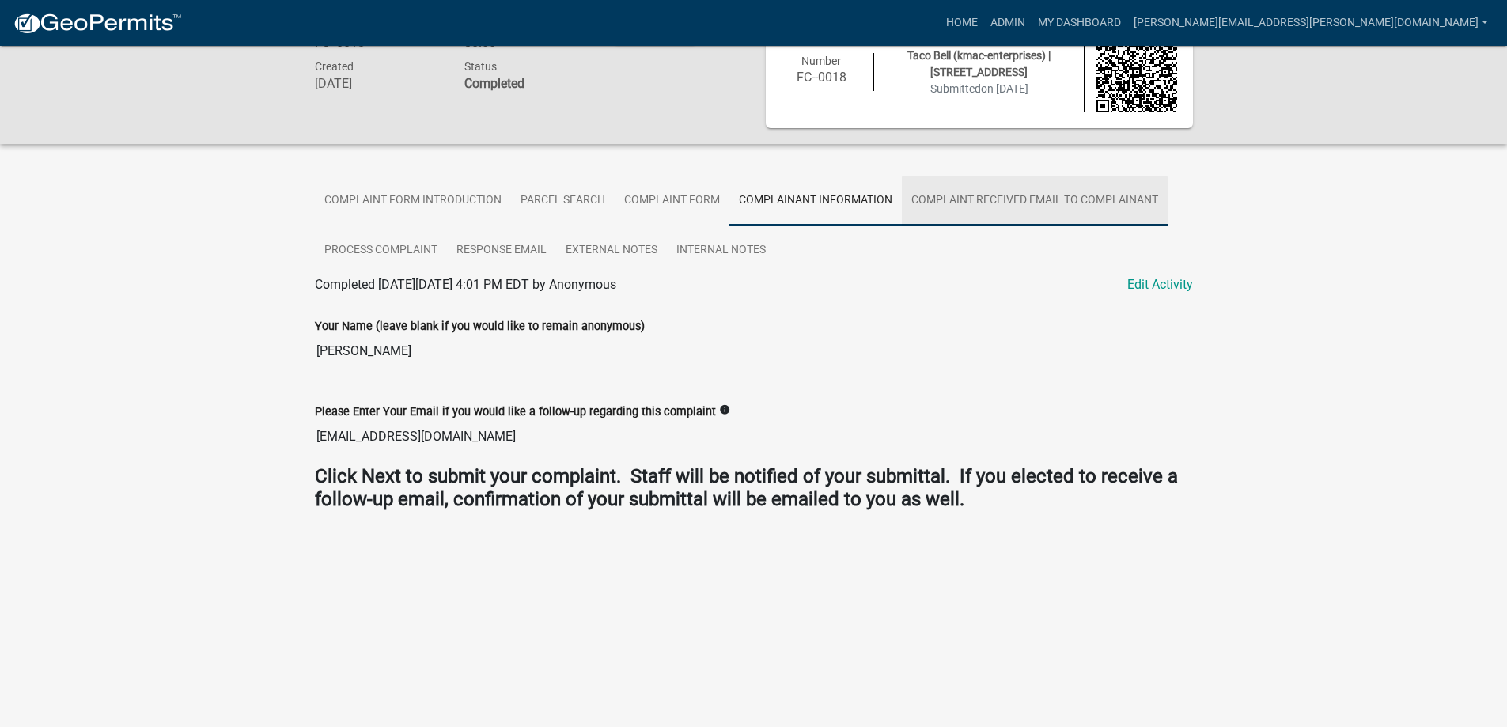
click at [931, 200] on link "Complaint Received Email to Complainant" at bounding box center [1035, 201] width 266 height 51
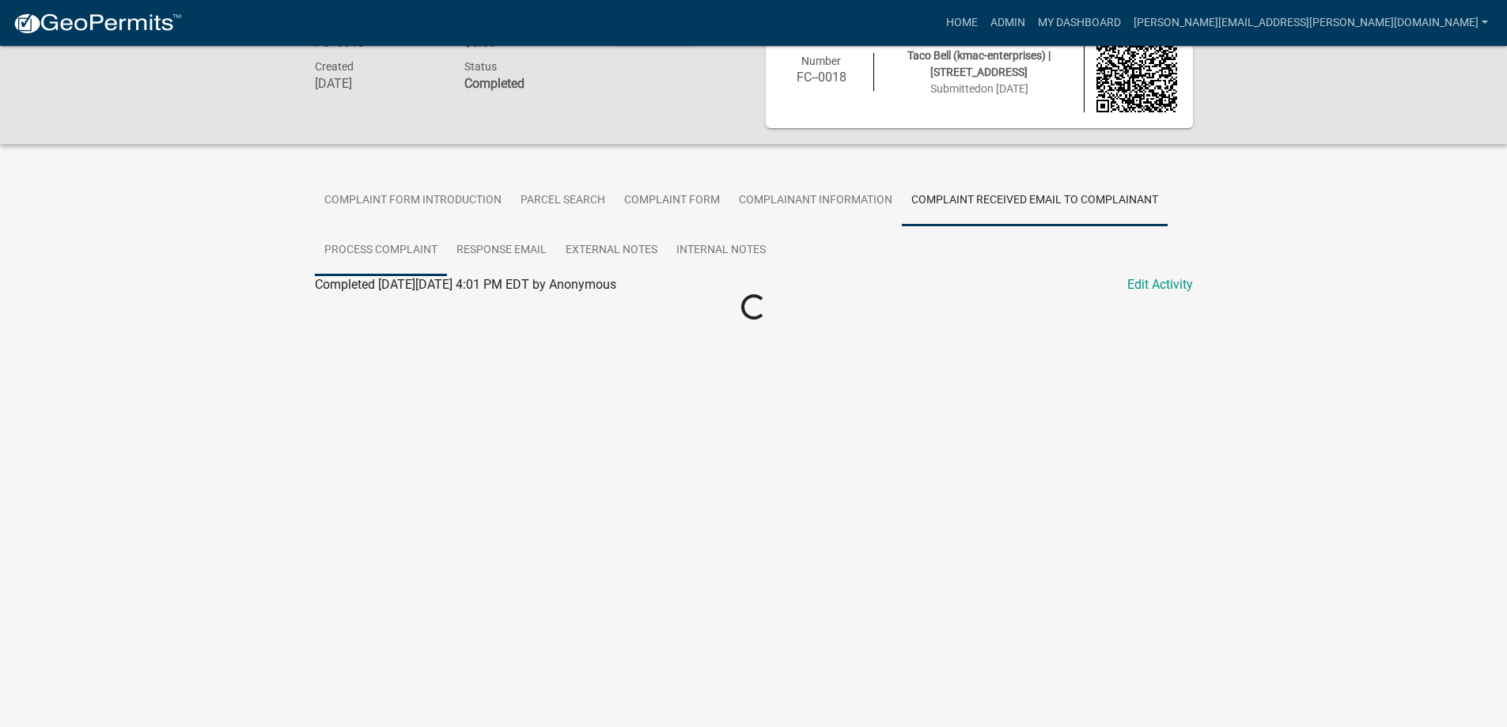
click at [420, 248] on link "Process Complaint" at bounding box center [381, 250] width 132 height 51
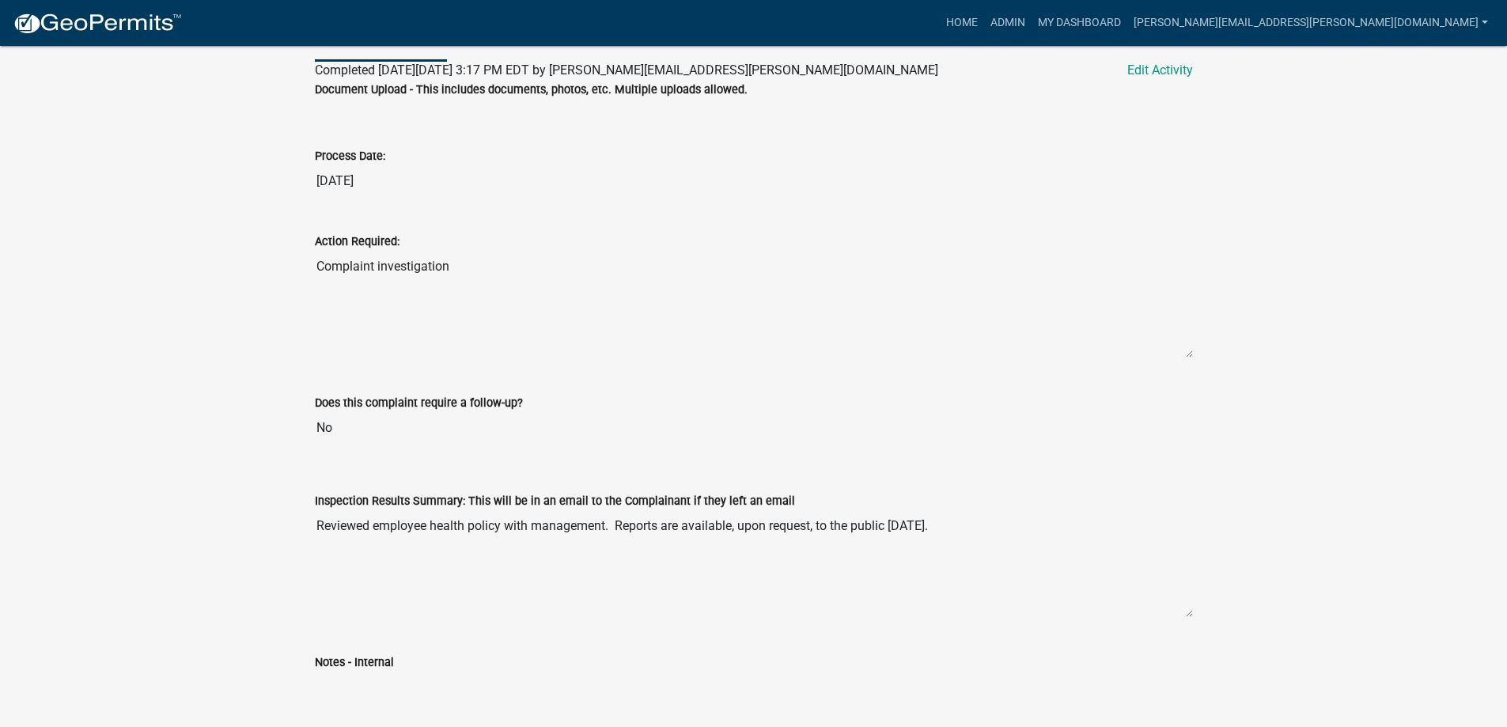
scroll to position [0, 0]
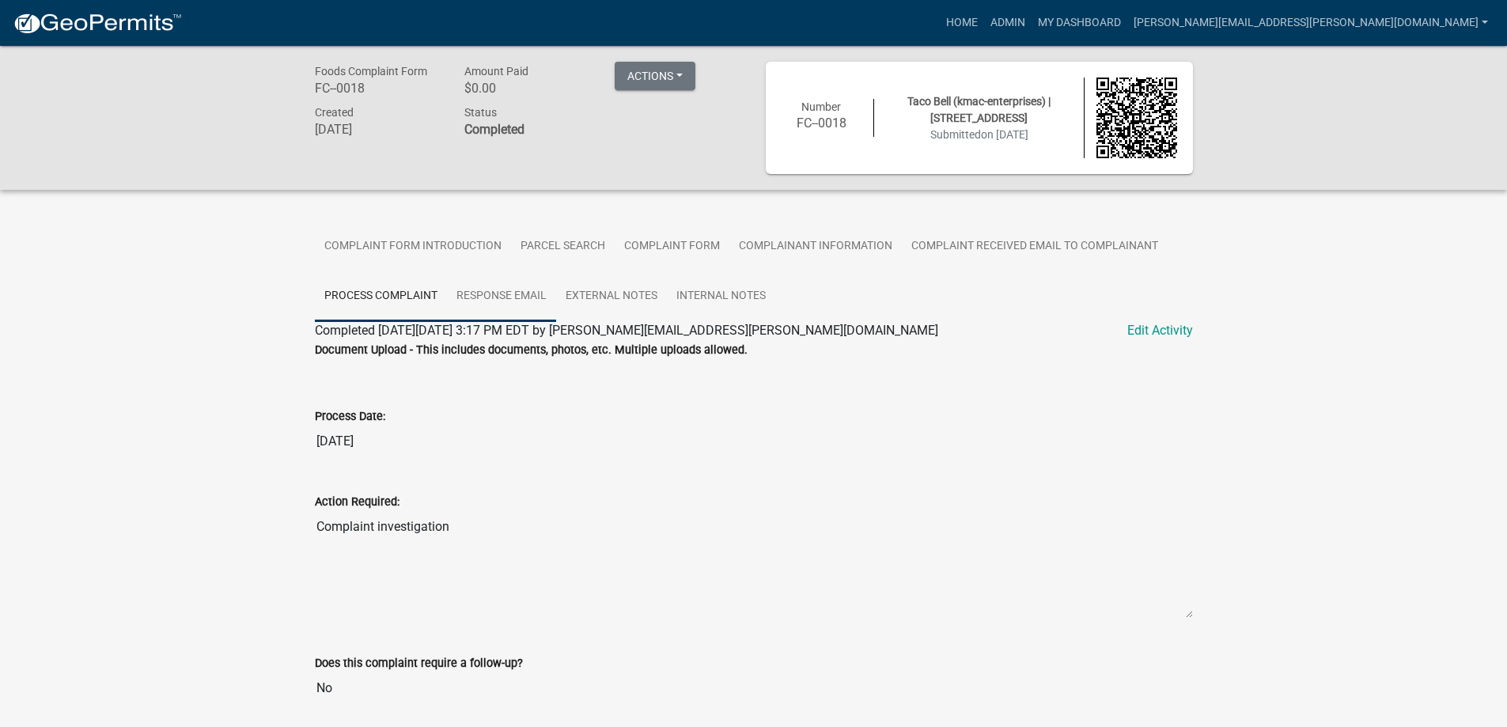
click at [490, 291] on link "Response Email" at bounding box center [501, 296] width 109 height 51
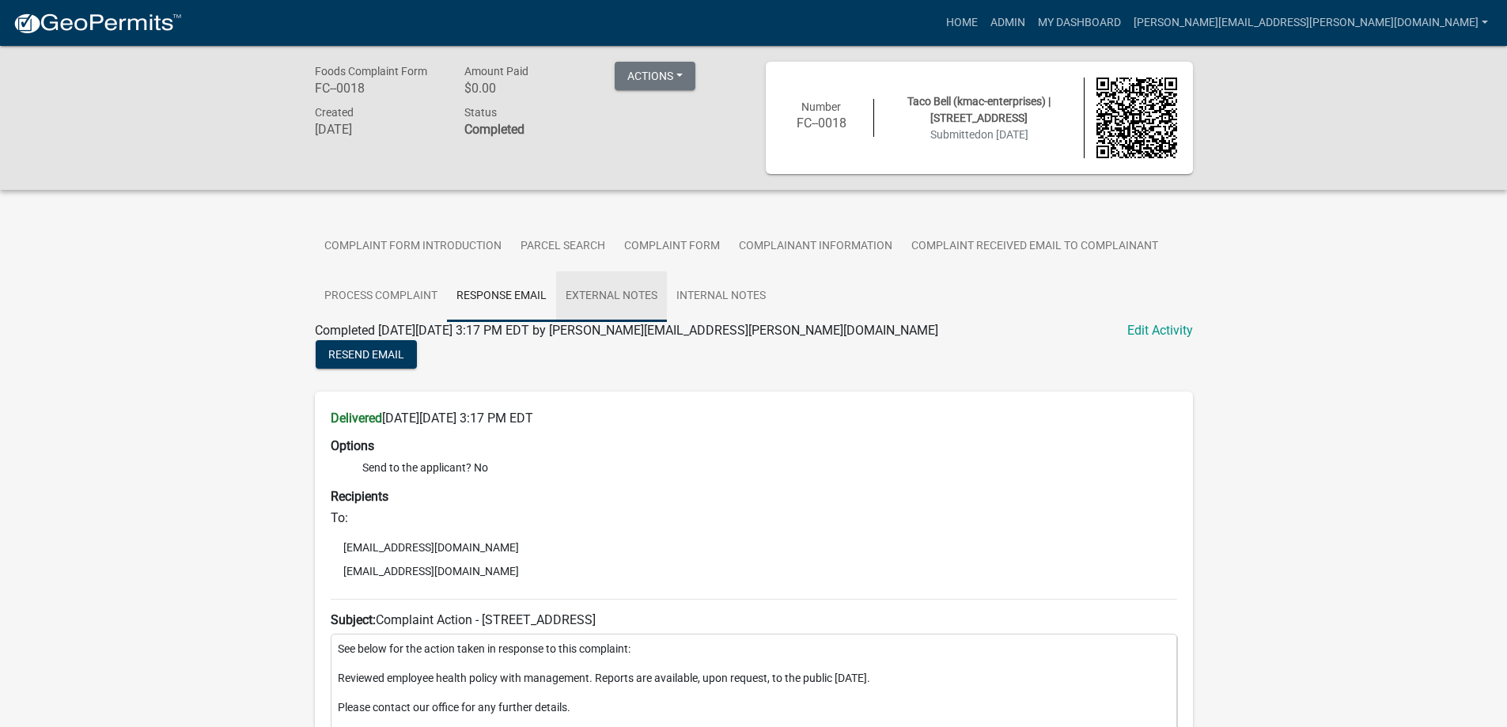
click at [604, 301] on link "External Notes" at bounding box center [611, 296] width 111 height 51
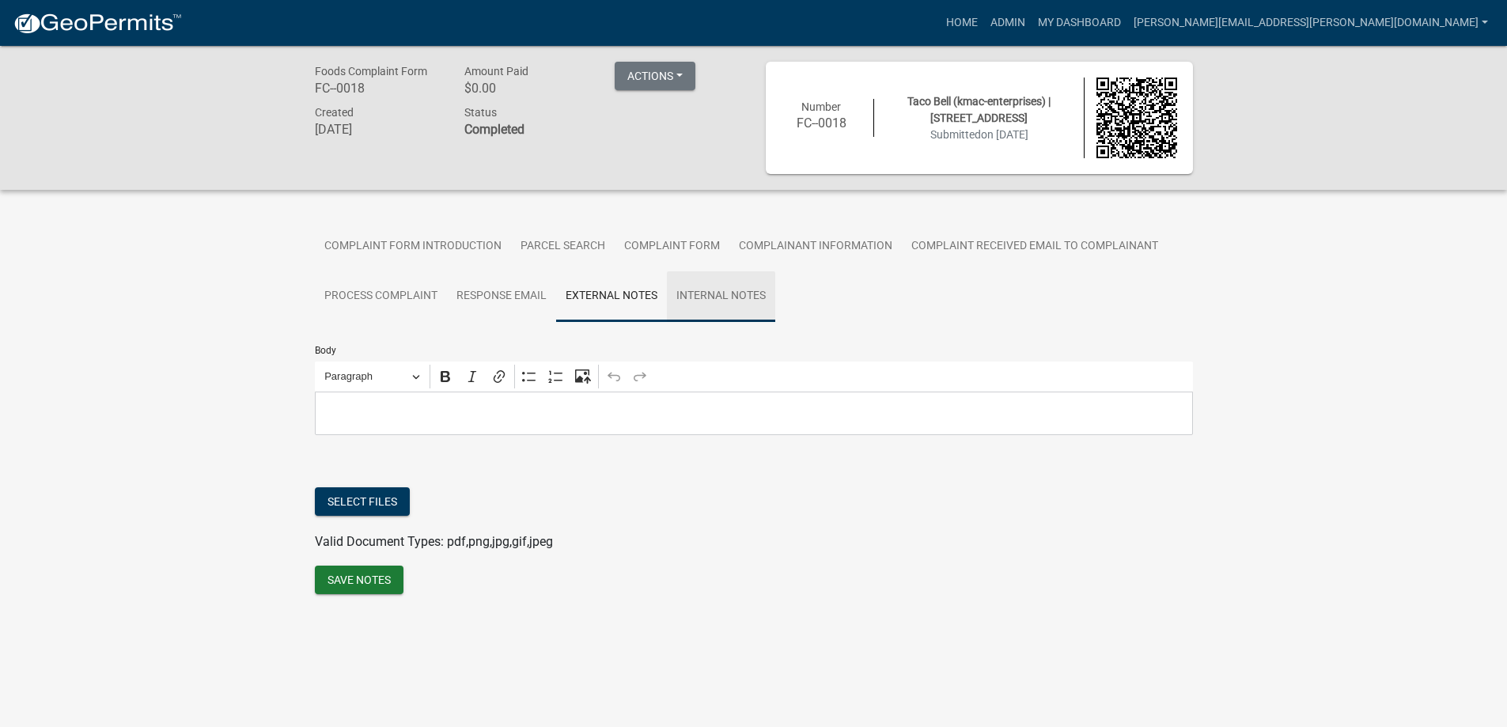
click at [689, 299] on link "Internal Notes" at bounding box center [721, 296] width 108 height 51
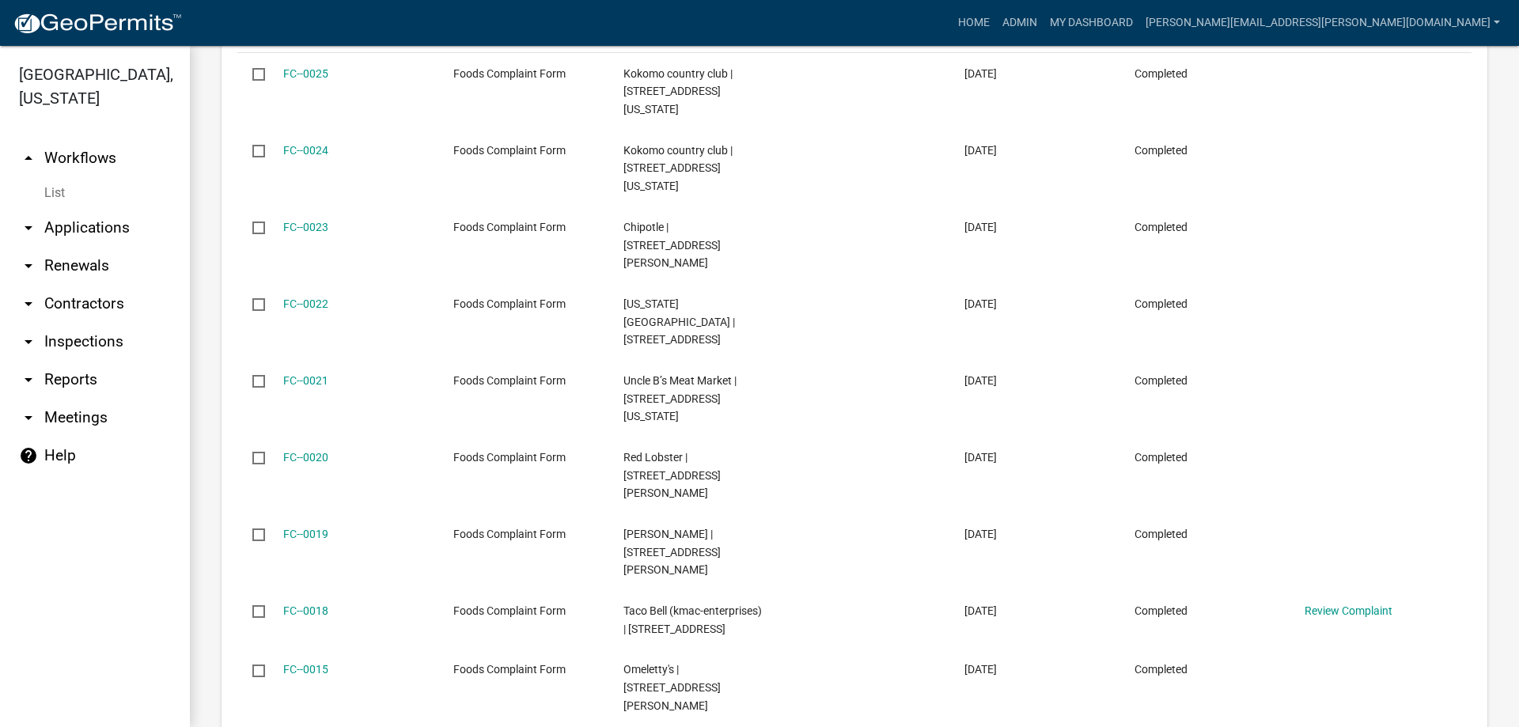
scroll to position [1156, 0]
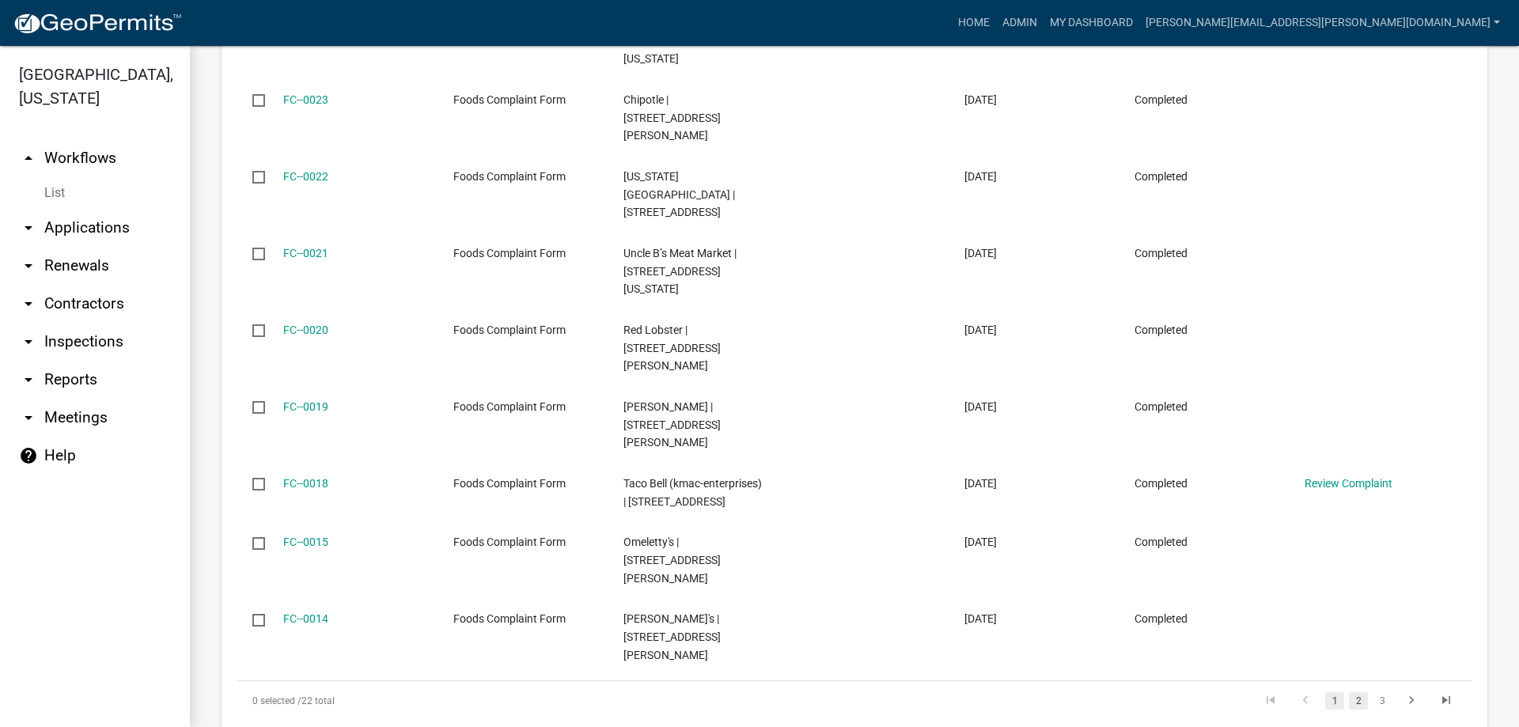
click at [1349, 692] on link "2" at bounding box center [1358, 700] width 19 height 17
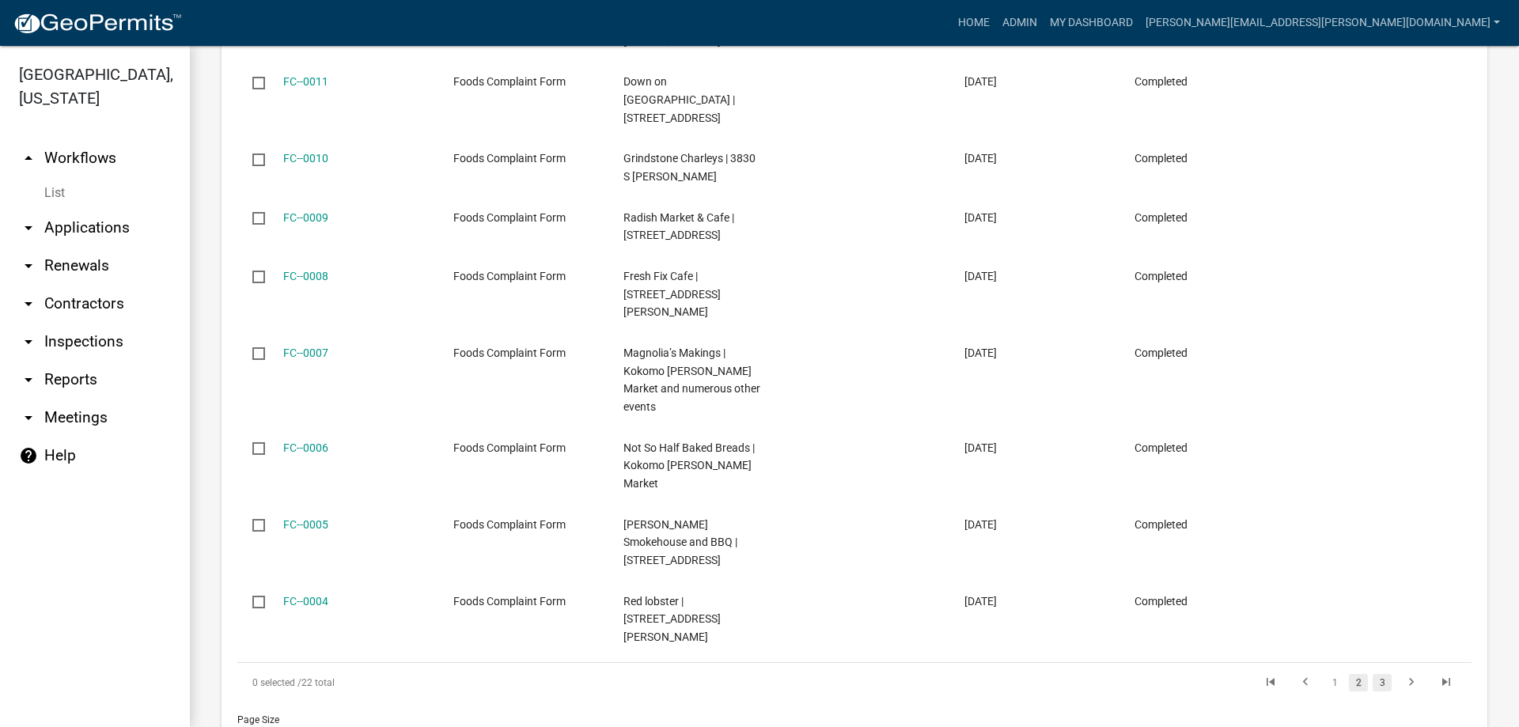
click at [1373, 674] on link "3" at bounding box center [1382, 682] width 19 height 17
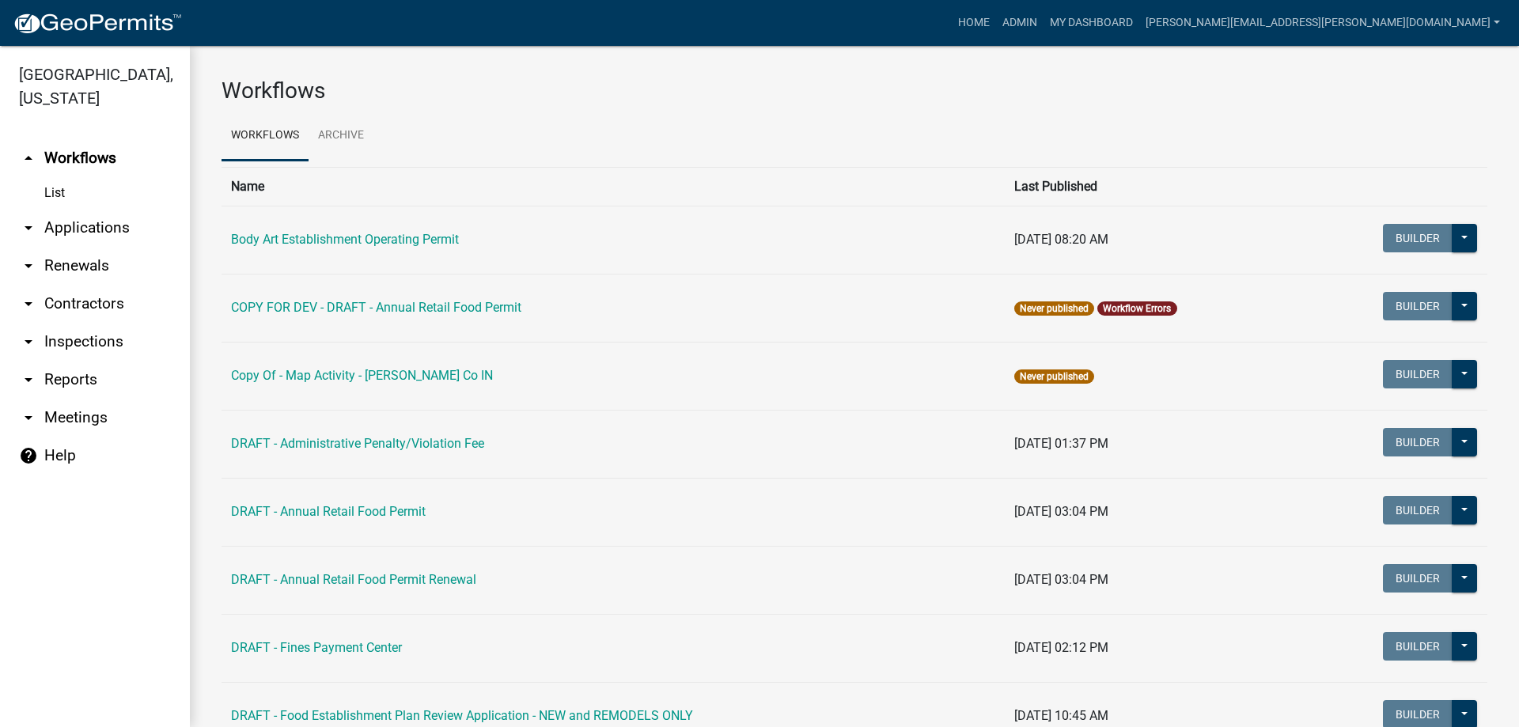
click at [53, 195] on link "List" at bounding box center [95, 193] width 190 height 32
click at [68, 226] on link "arrow_drop_down Applications" at bounding box center [95, 228] width 190 height 38
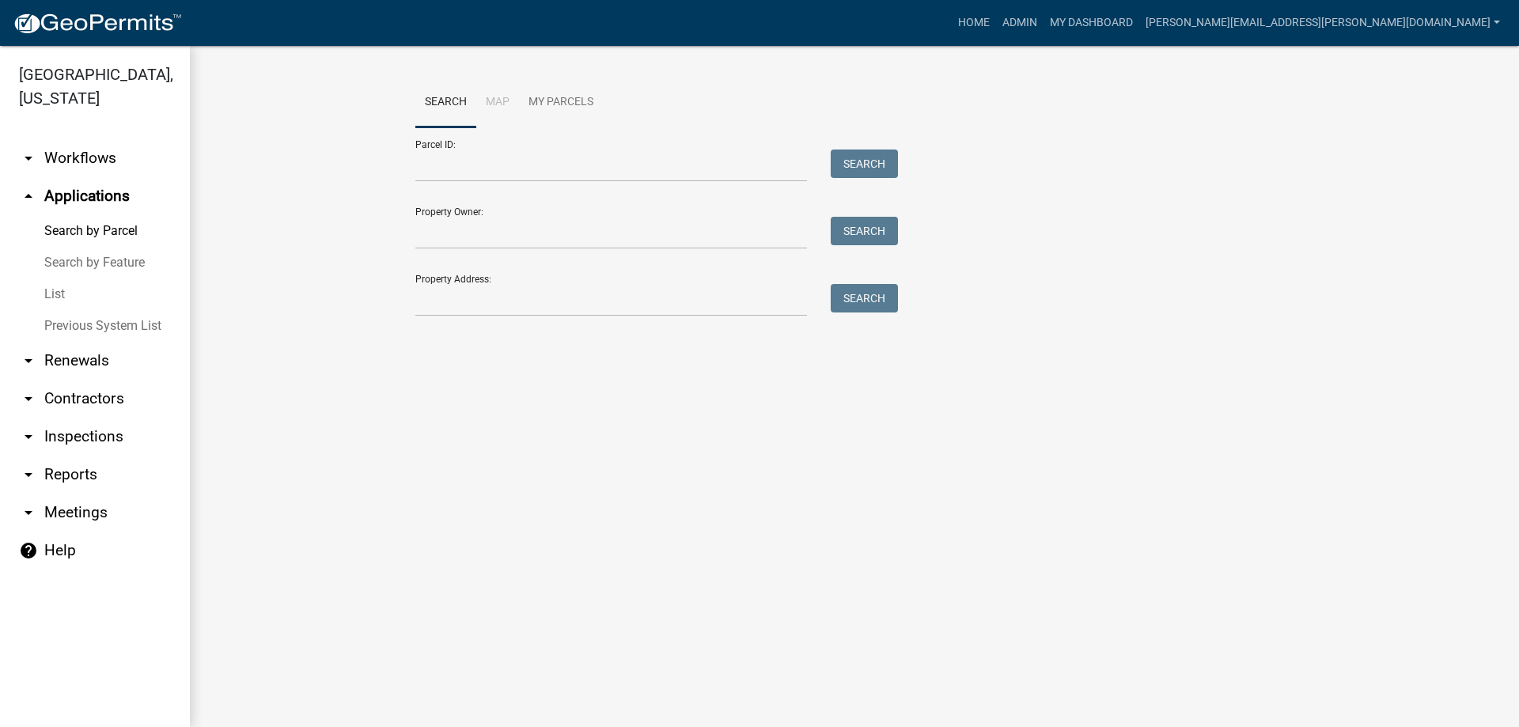
click at [69, 262] on link "Search by Feature" at bounding box center [95, 263] width 190 height 32
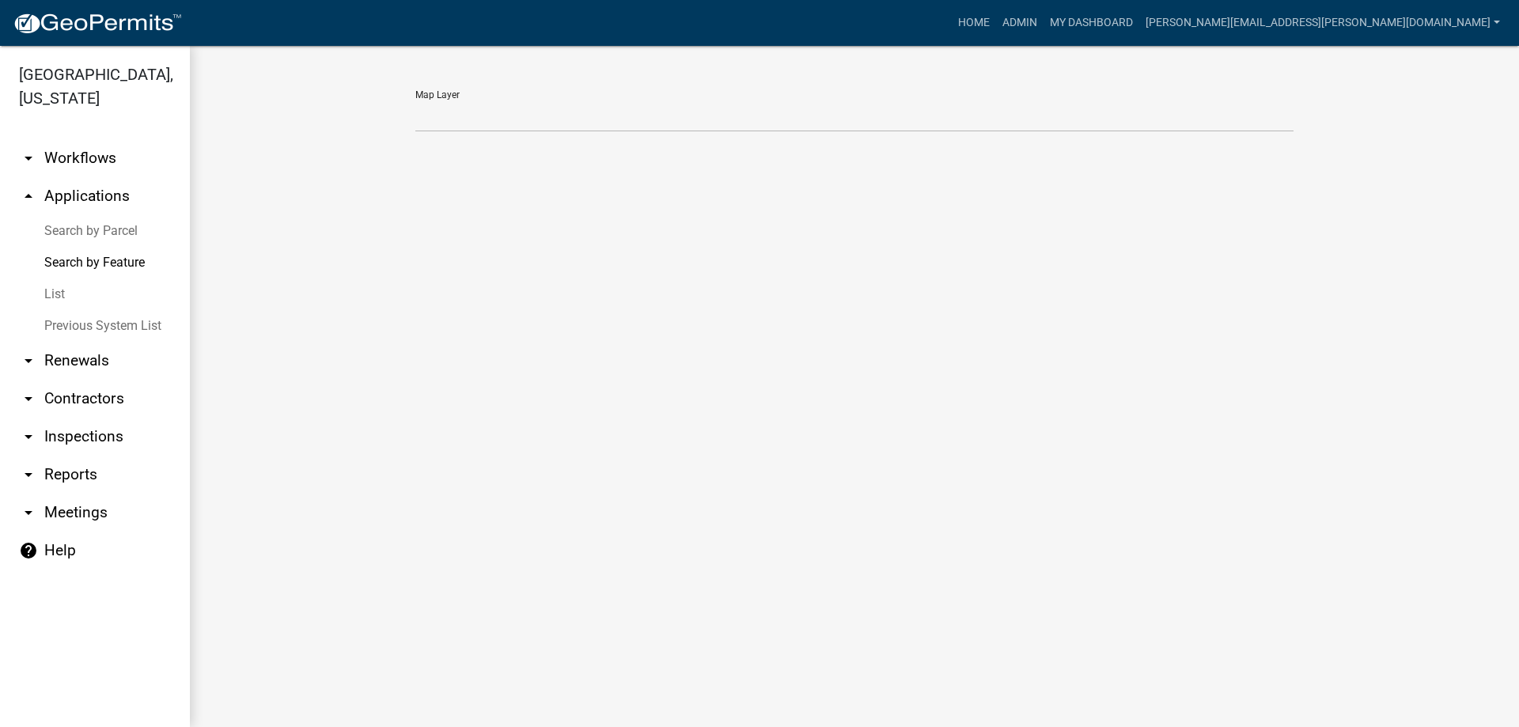
click at [65, 291] on link "List" at bounding box center [95, 294] width 190 height 32
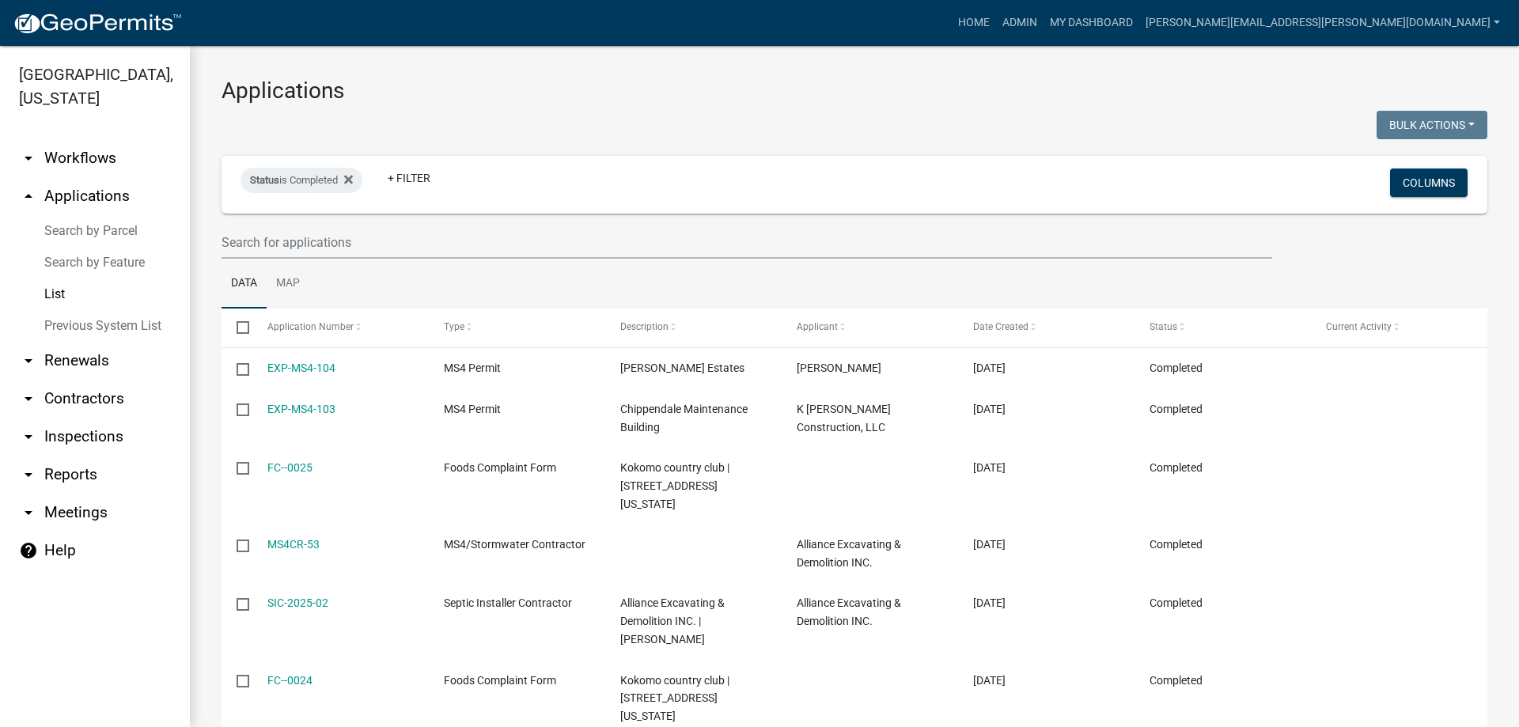
click at [57, 323] on link "Previous System List" at bounding box center [95, 326] width 190 height 32
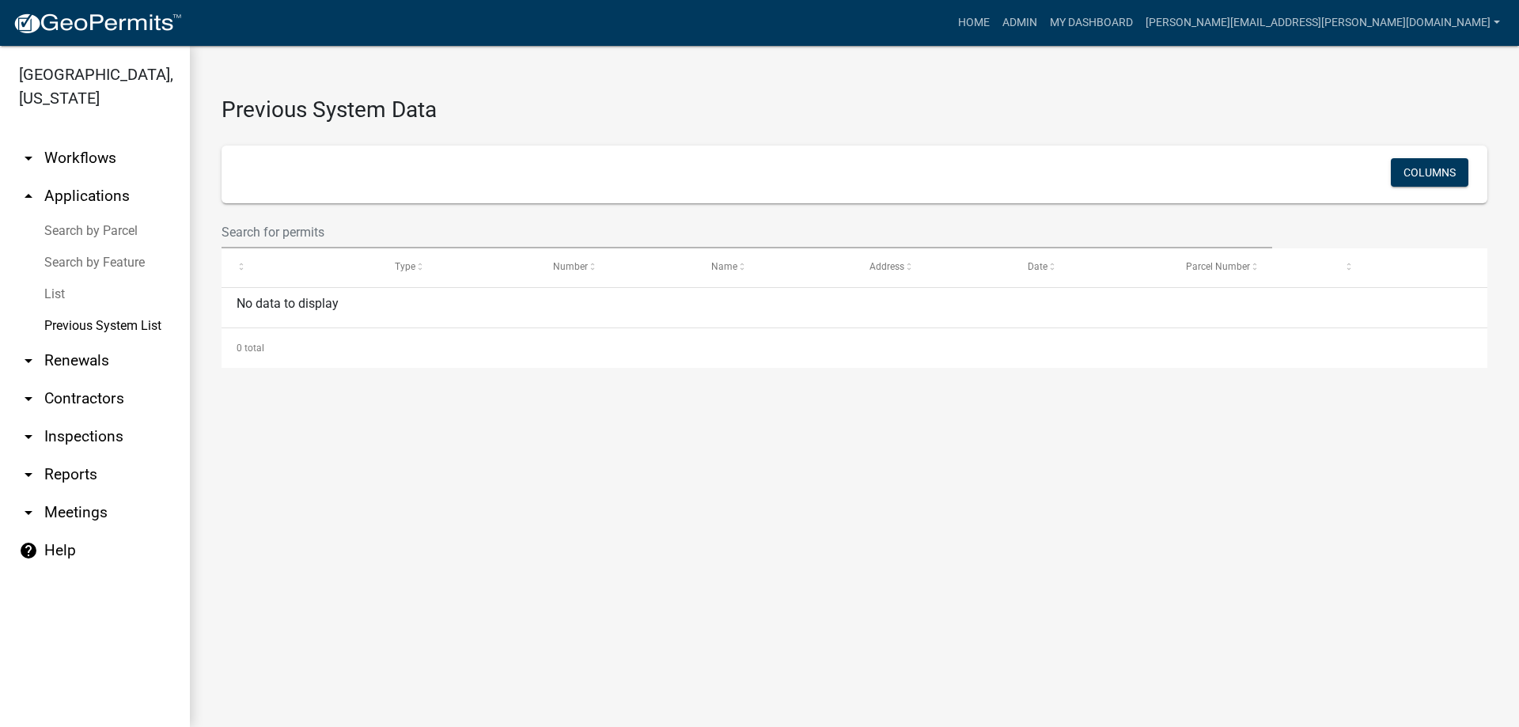
click at [55, 362] on link "arrow_drop_down Renewals" at bounding box center [95, 361] width 190 height 38
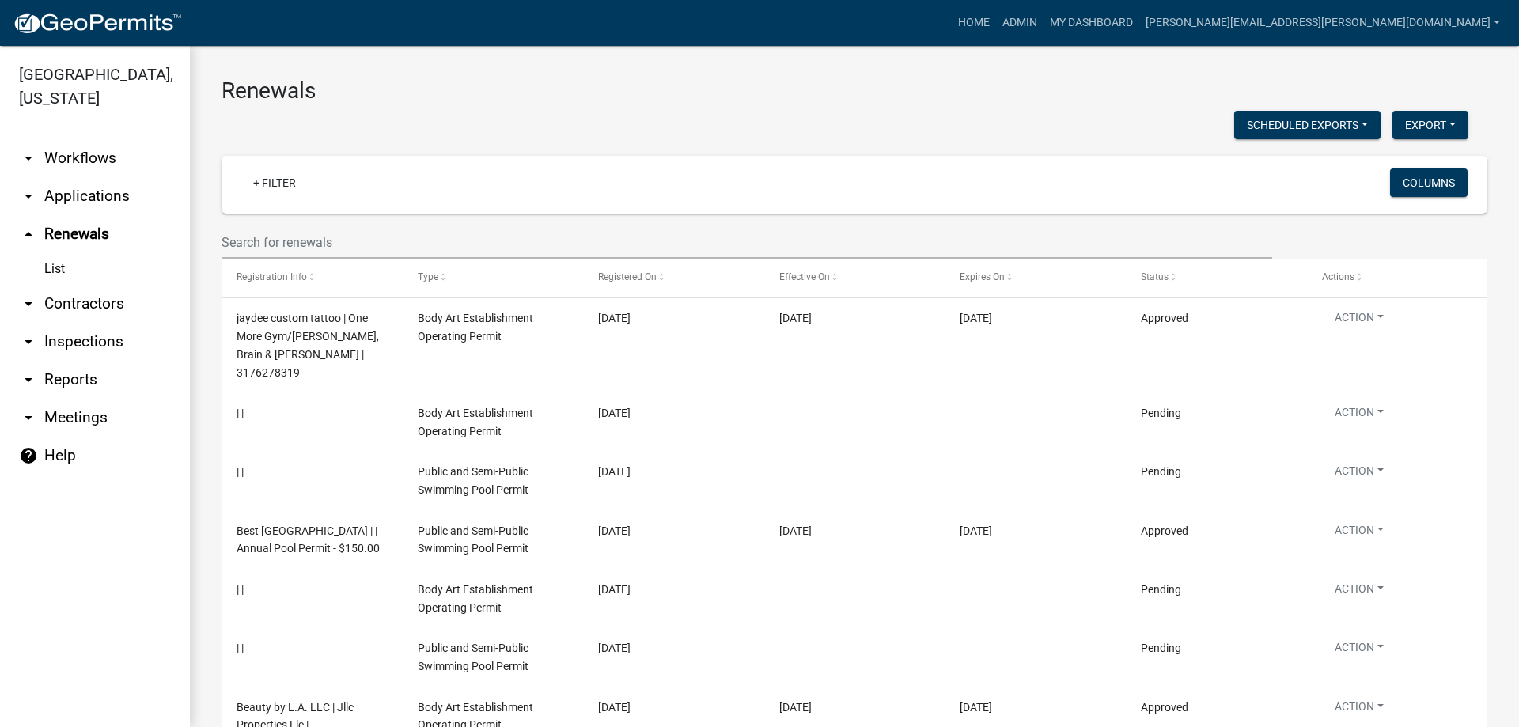
click at [52, 268] on link "List" at bounding box center [95, 269] width 190 height 32
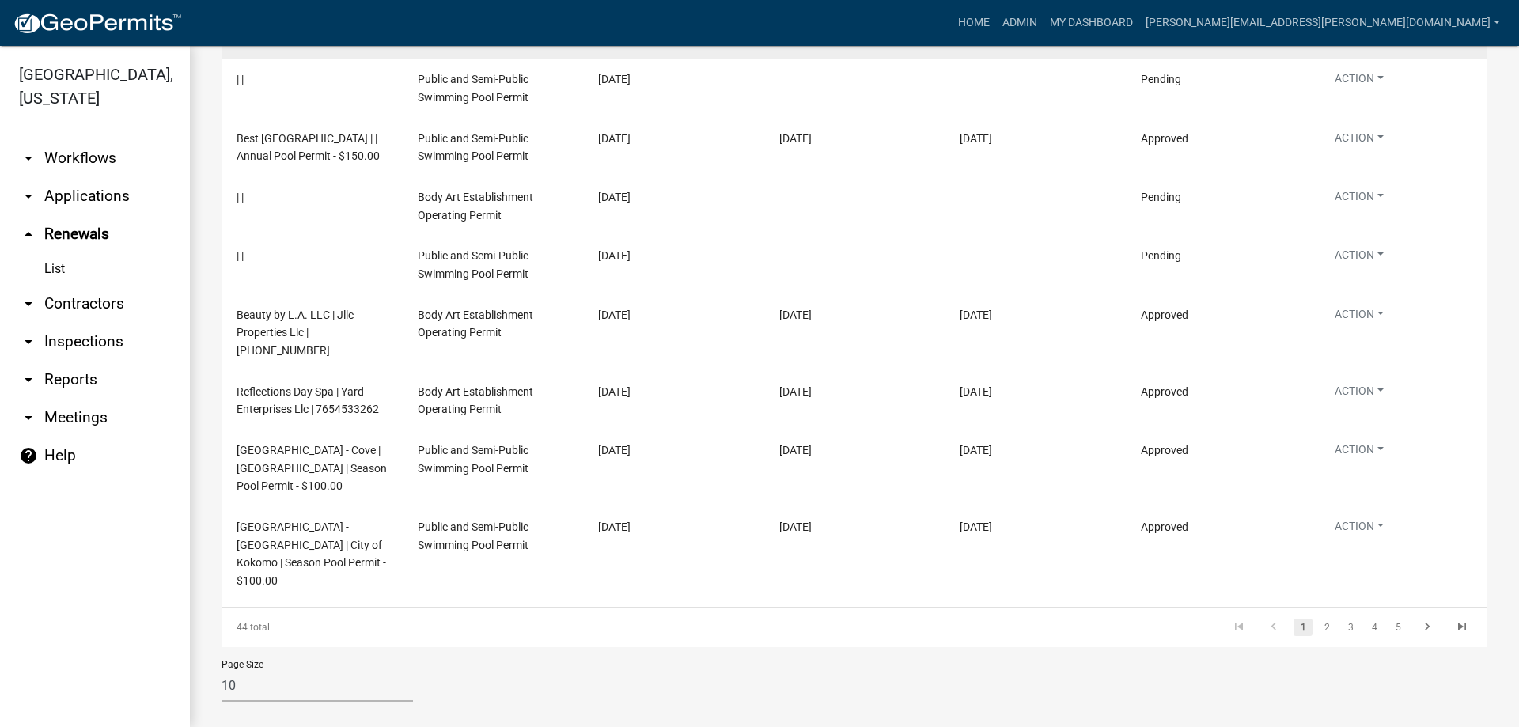
scroll to position [393, 0]
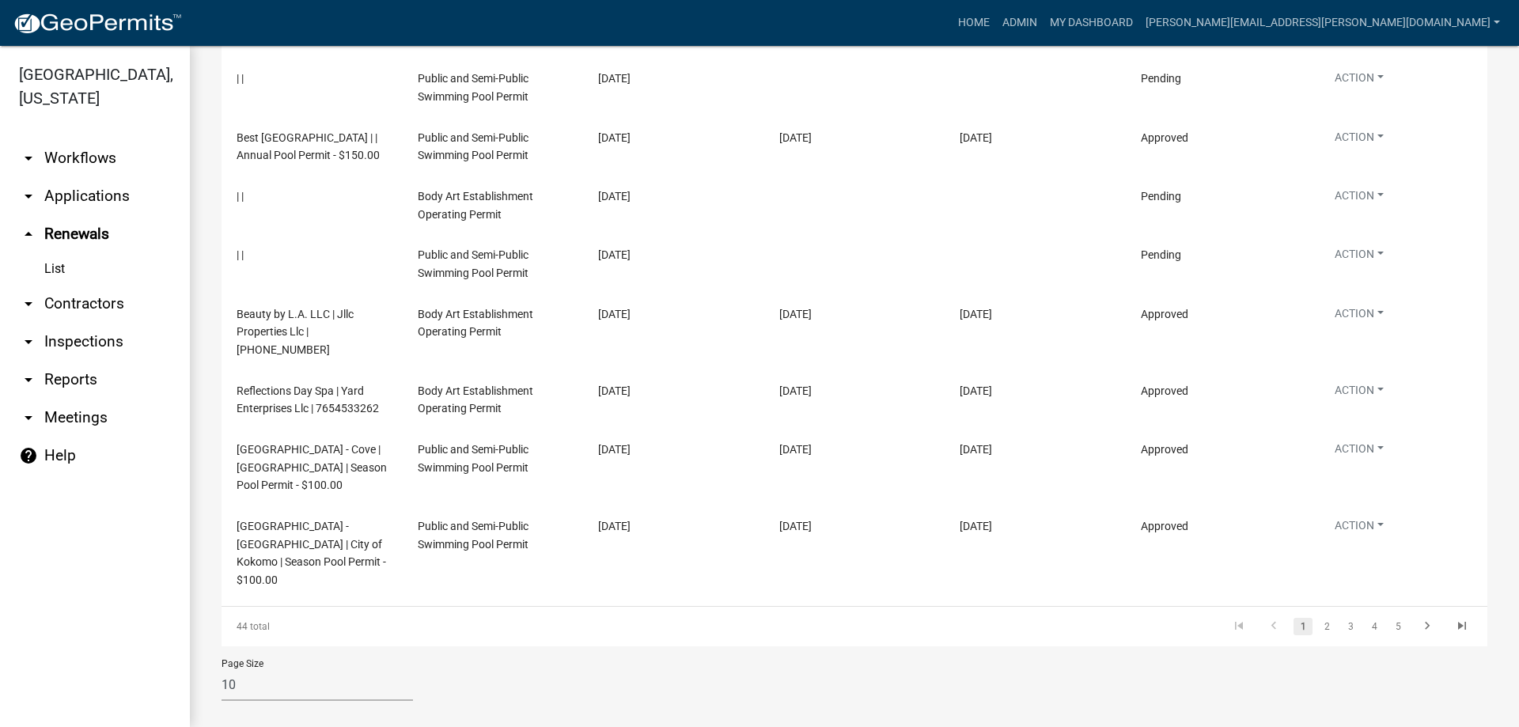
click at [70, 307] on link "arrow_drop_down Contractors" at bounding box center [95, 304] width 190 height 38
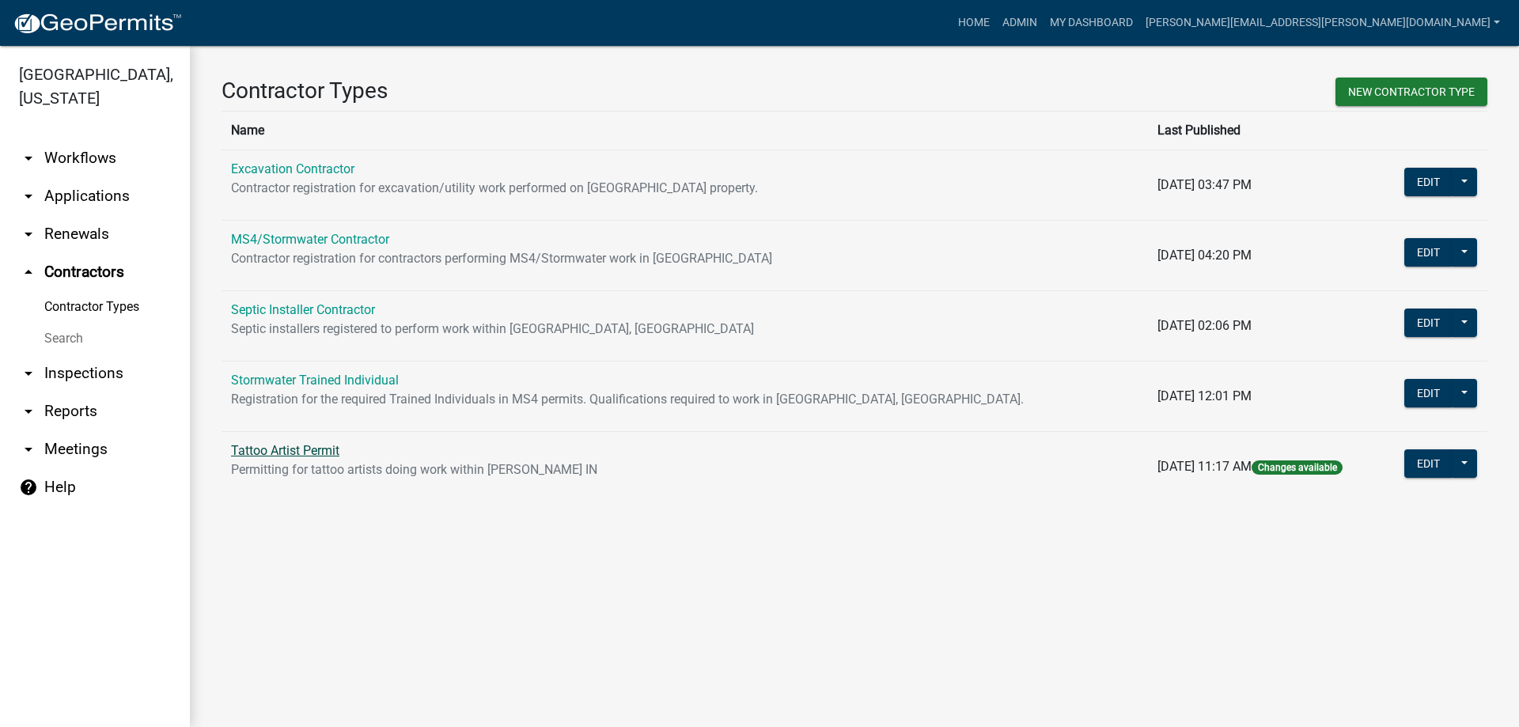
click at [286, 452] on link "Tattoo Artist Permit" at bounding box center [285, 450] width 108 height 15
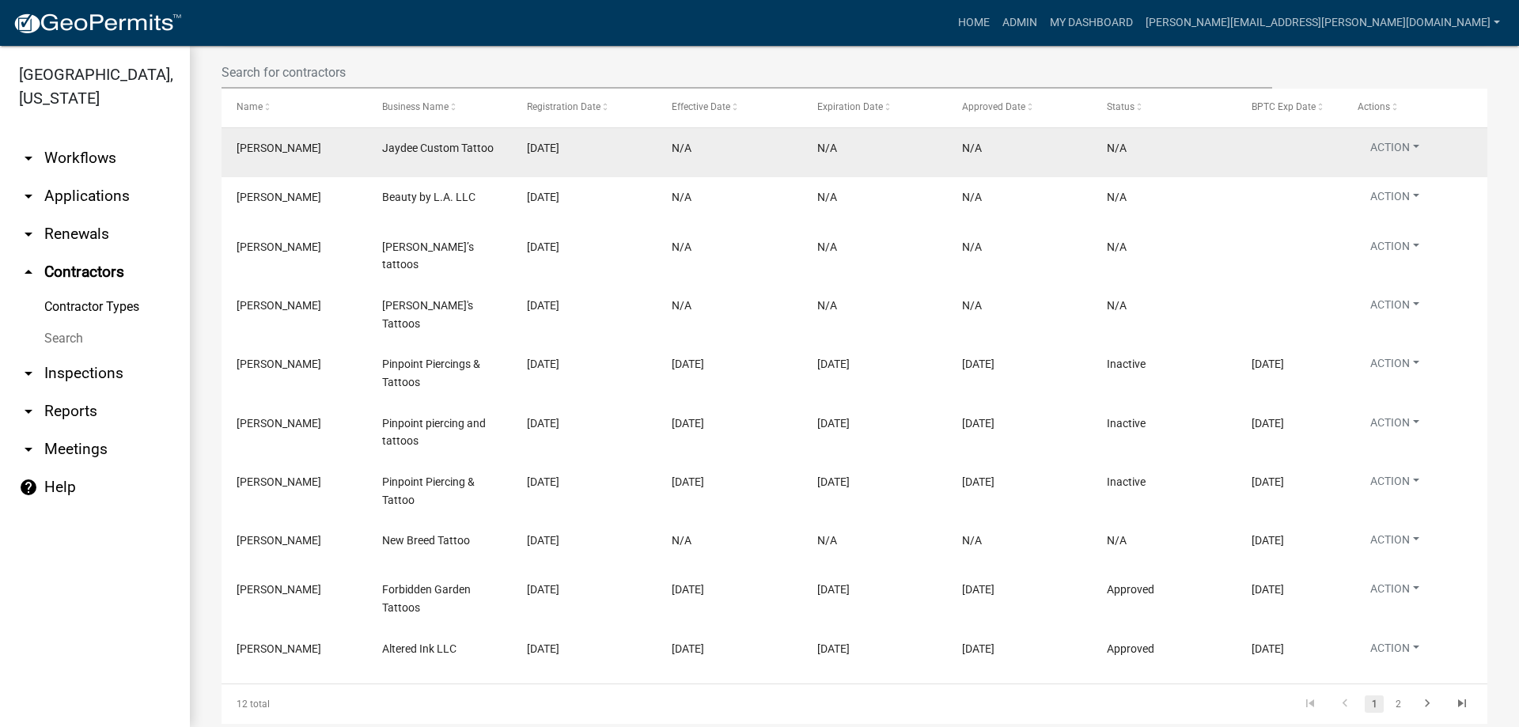
scroll to position [387, 0]
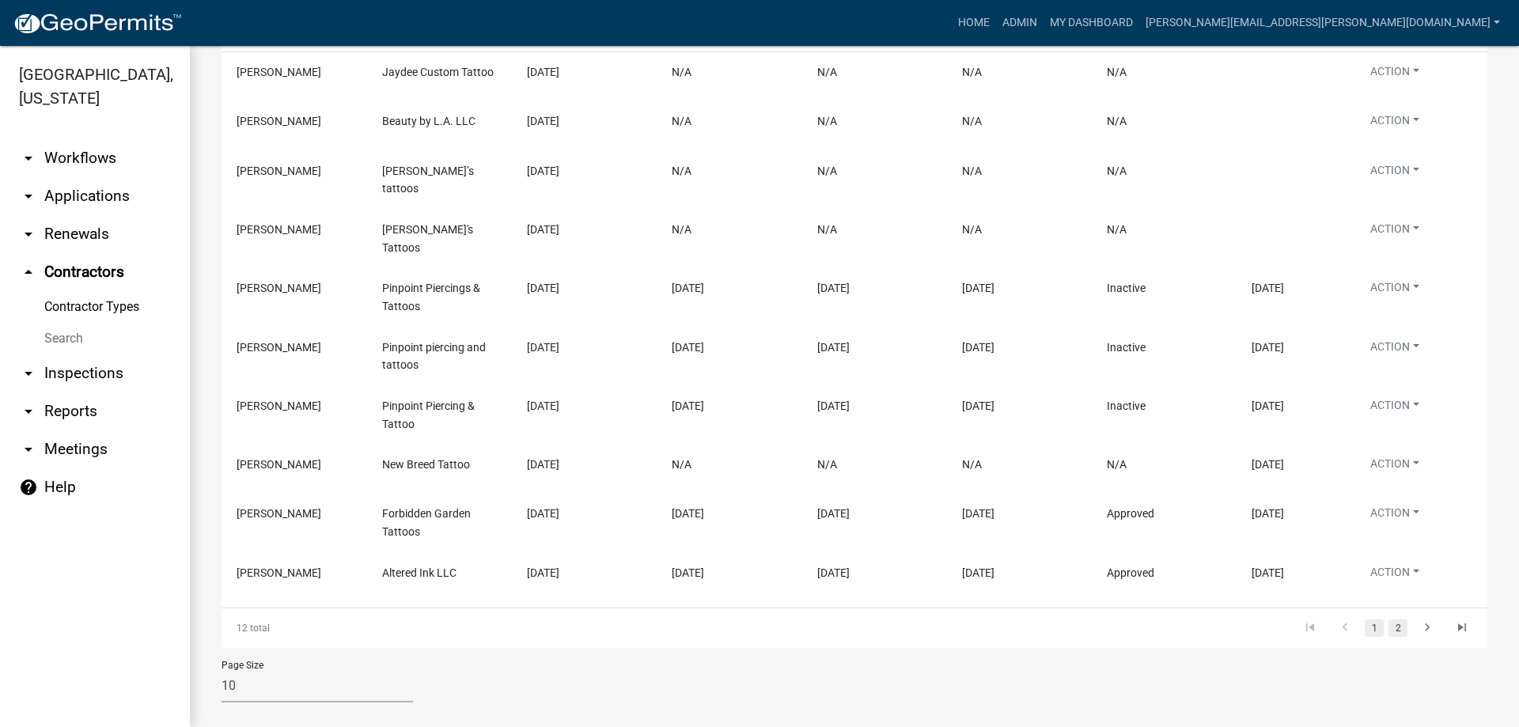
click at [1388, 619] on link "2" at bounding box center [1397, 627] width 19 height 17
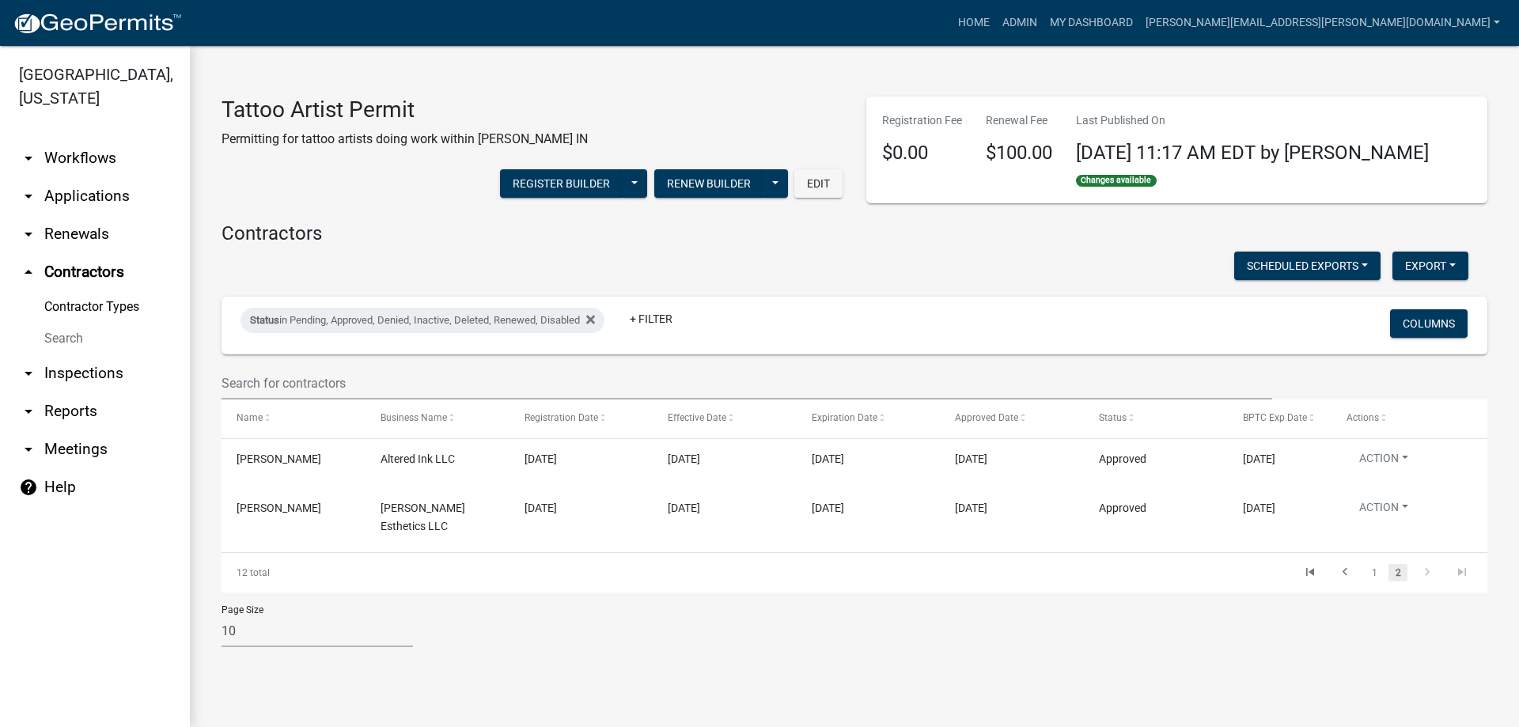
click at [69, 273] on link "arrow_drop_up Contractors" at bounding box center [95, 272] width 190 height 38
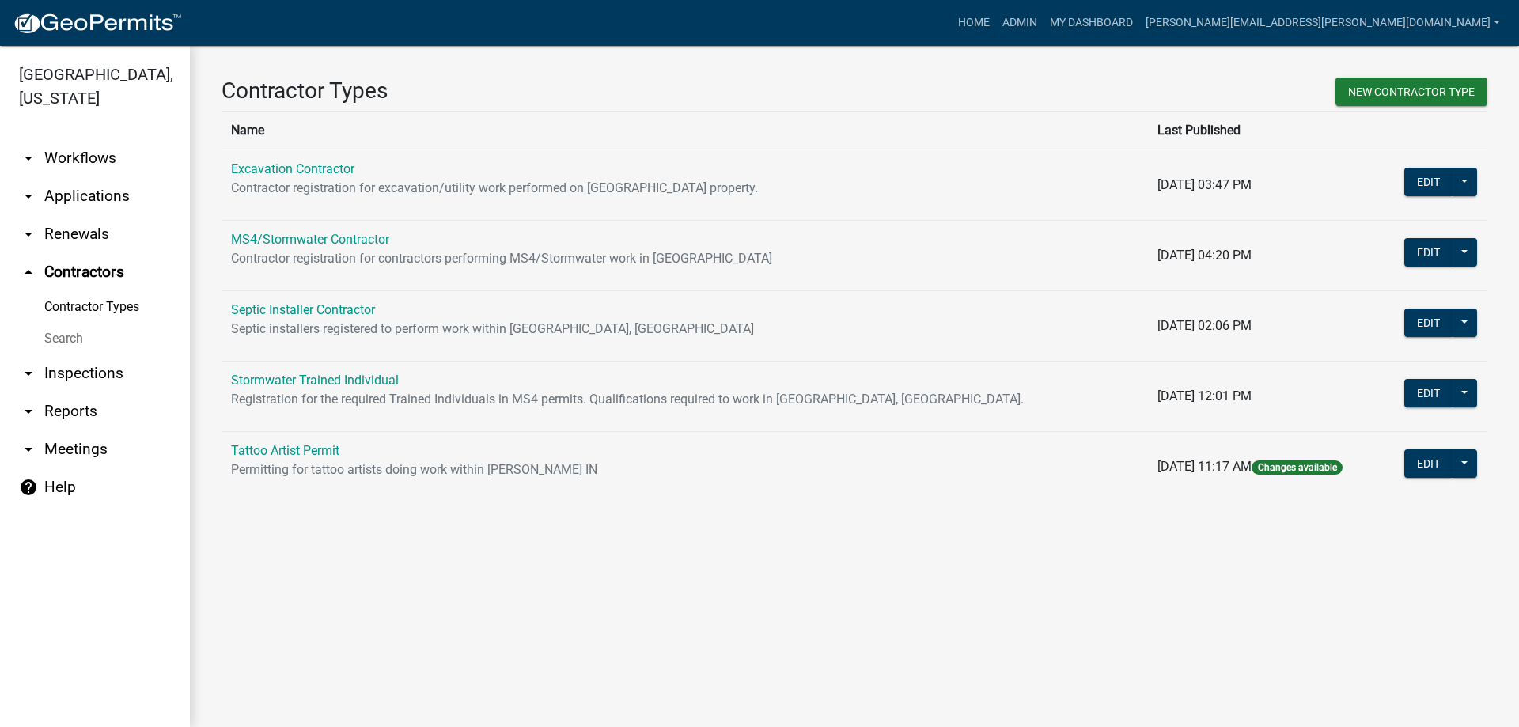
click at [66, 373] on link "arrow_drop_down Inspections" at bounding box center [95, 373] width 190 height 38
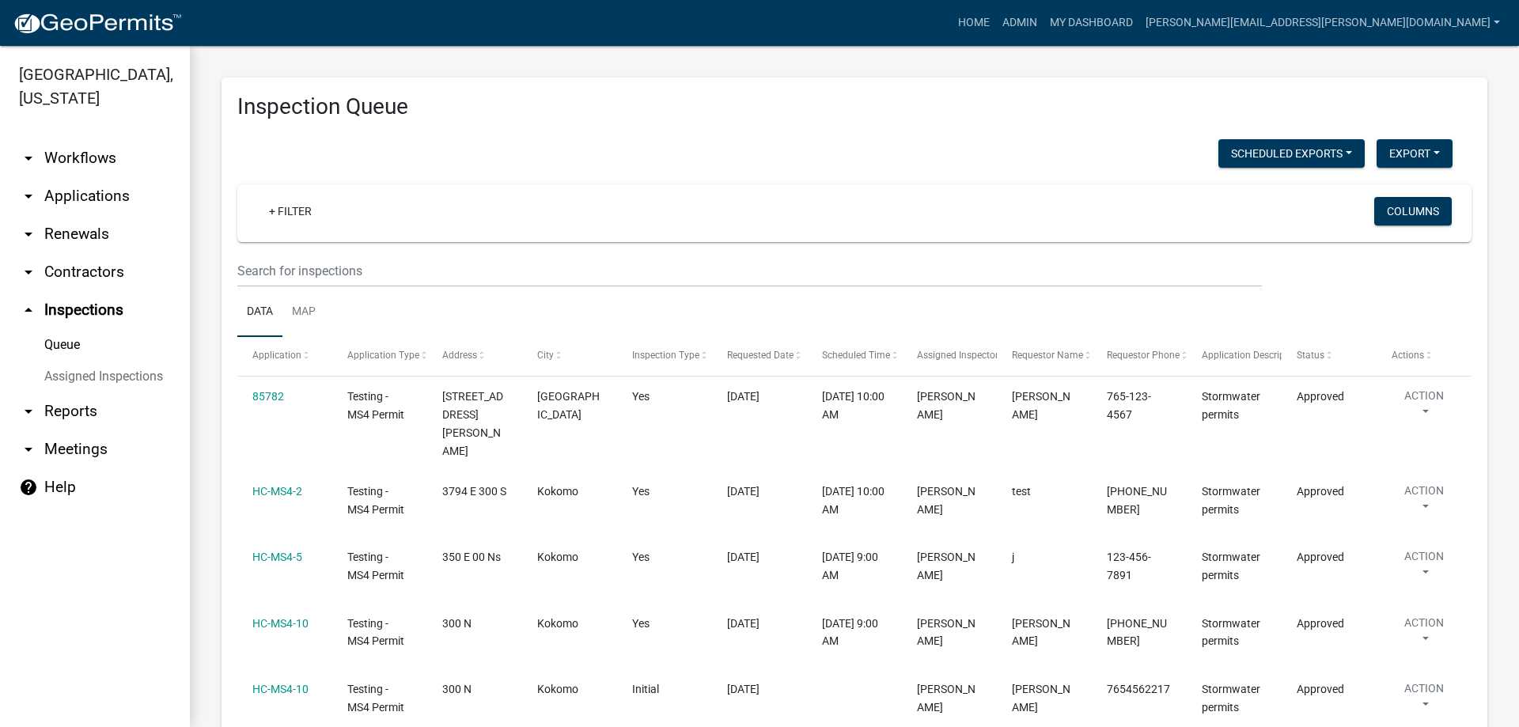
click at [56, 347] on link "Queue" at bounding box center [95, 345] width 190 height 32
click at [63, 374] on link "Assigned Inspections" at bounding box center [95, 377] width 190 height 32
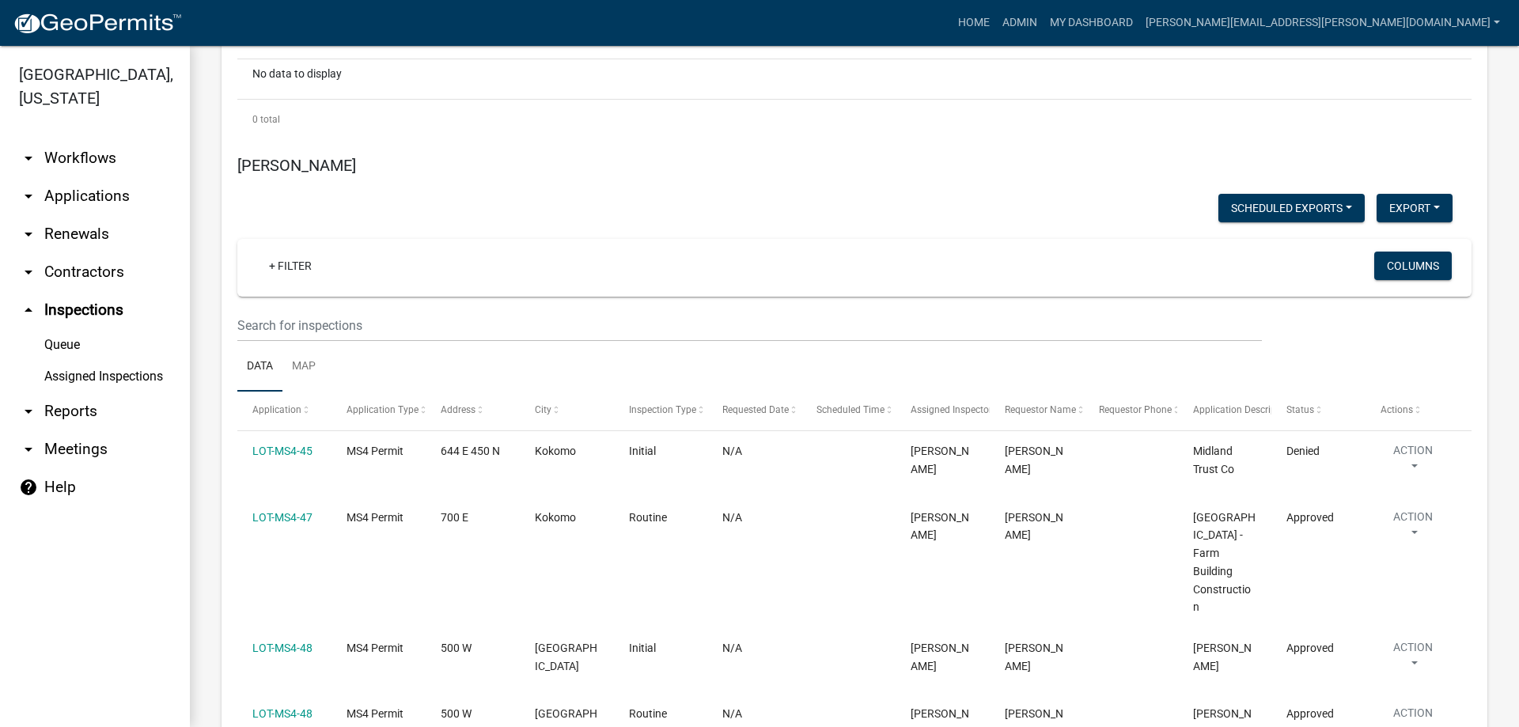
scroll to position [396, 0]
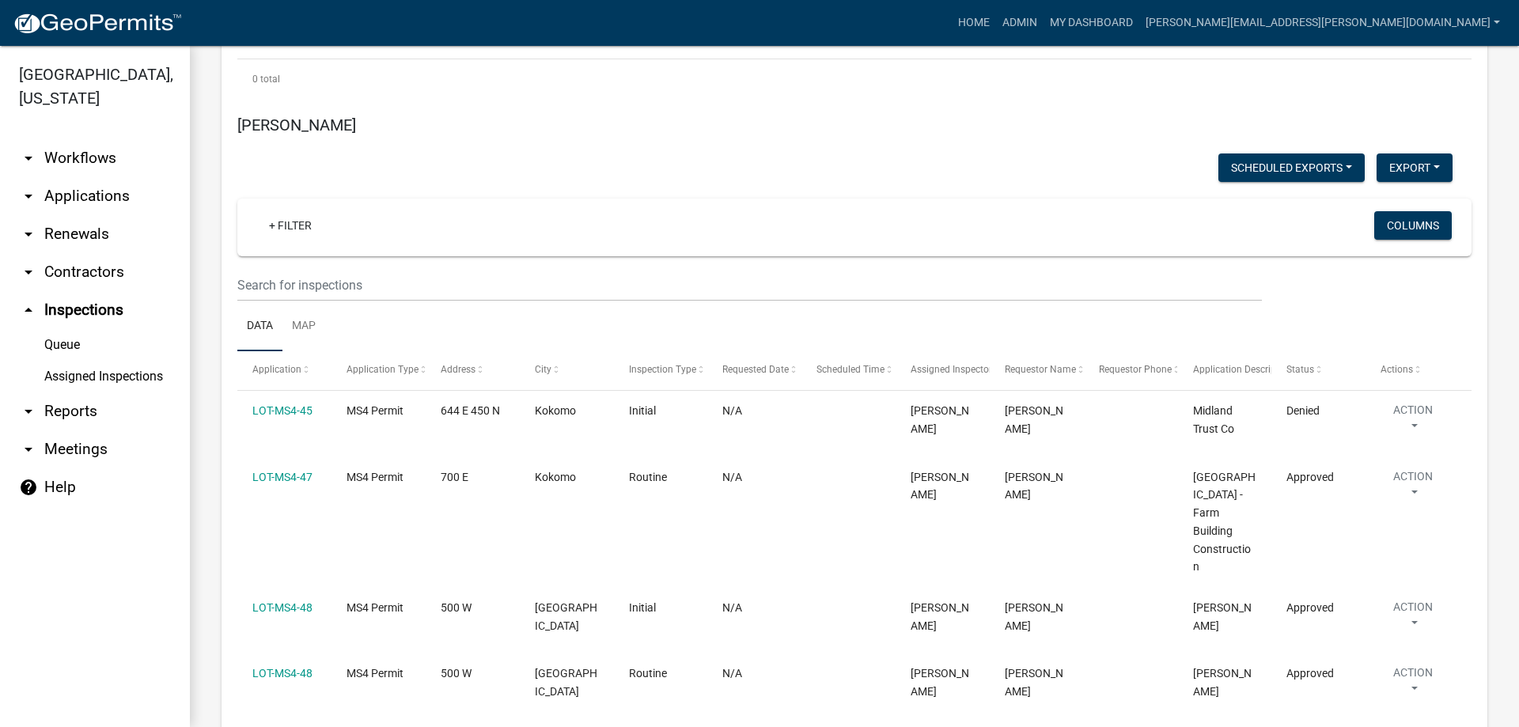
click at [68, 413] on link "arrow_drop_down Reports" at bounding box center [95, 411] width 190 height 38
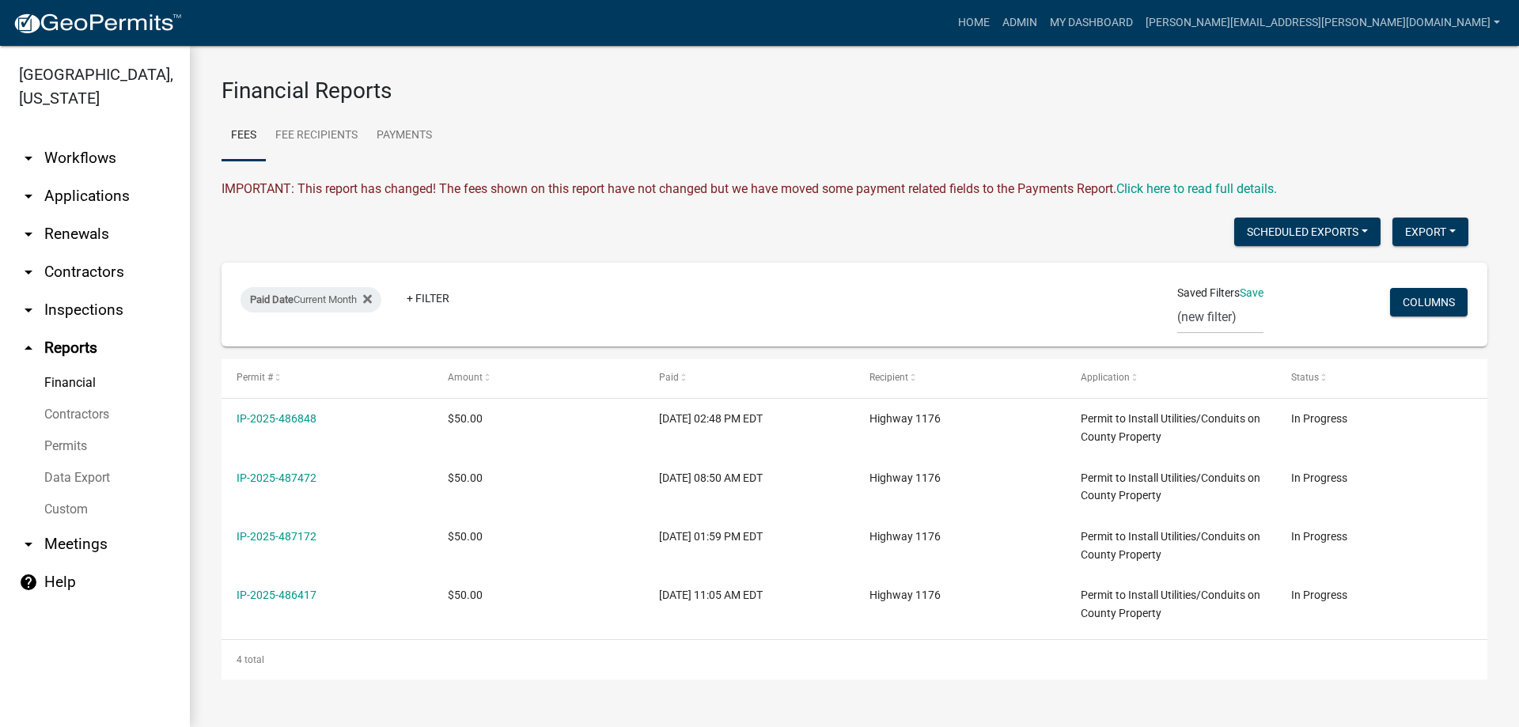
click at [69, 406] on link "Contractors" at bounding box center [95, 415] width 190 height 32
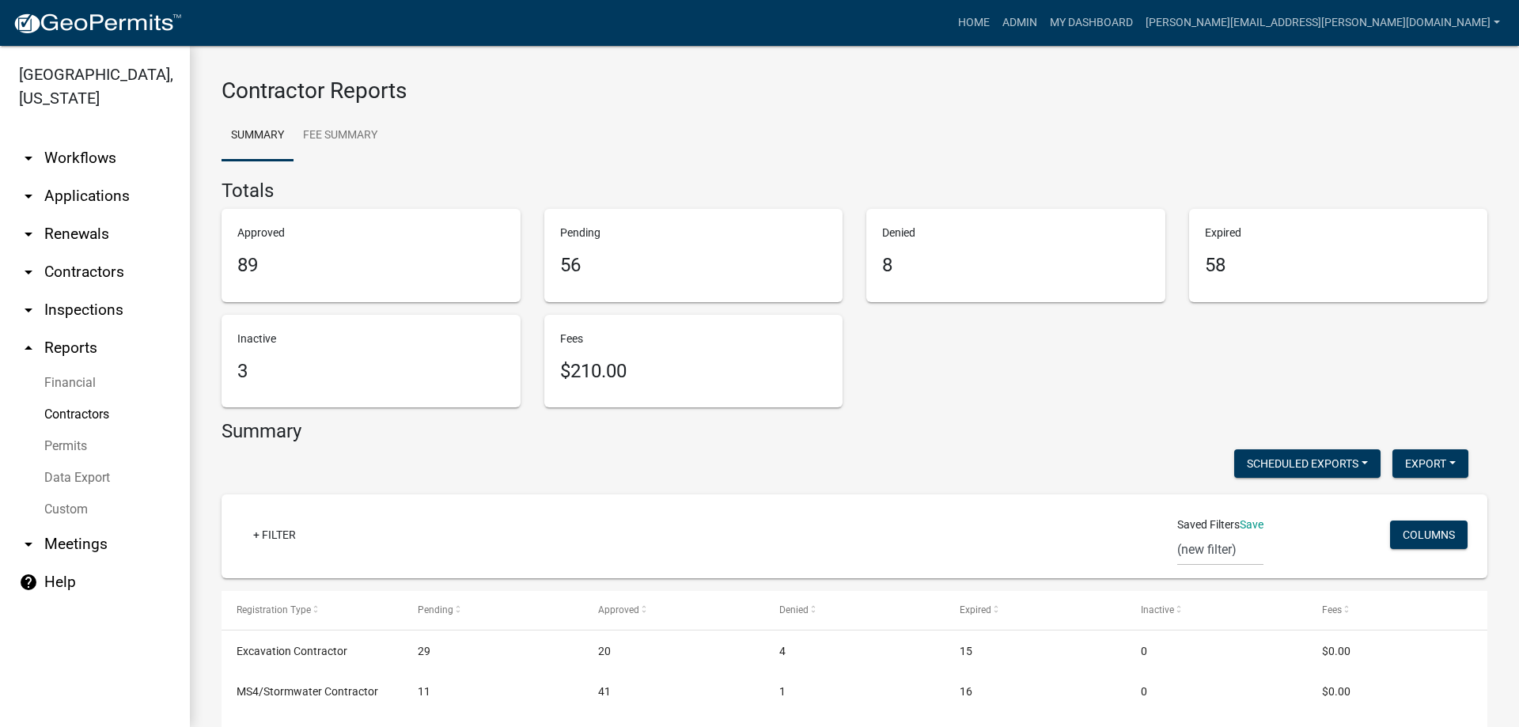
click at [81, 441] on link "Permits" at bounding box center [95, 446] width 190 height 32
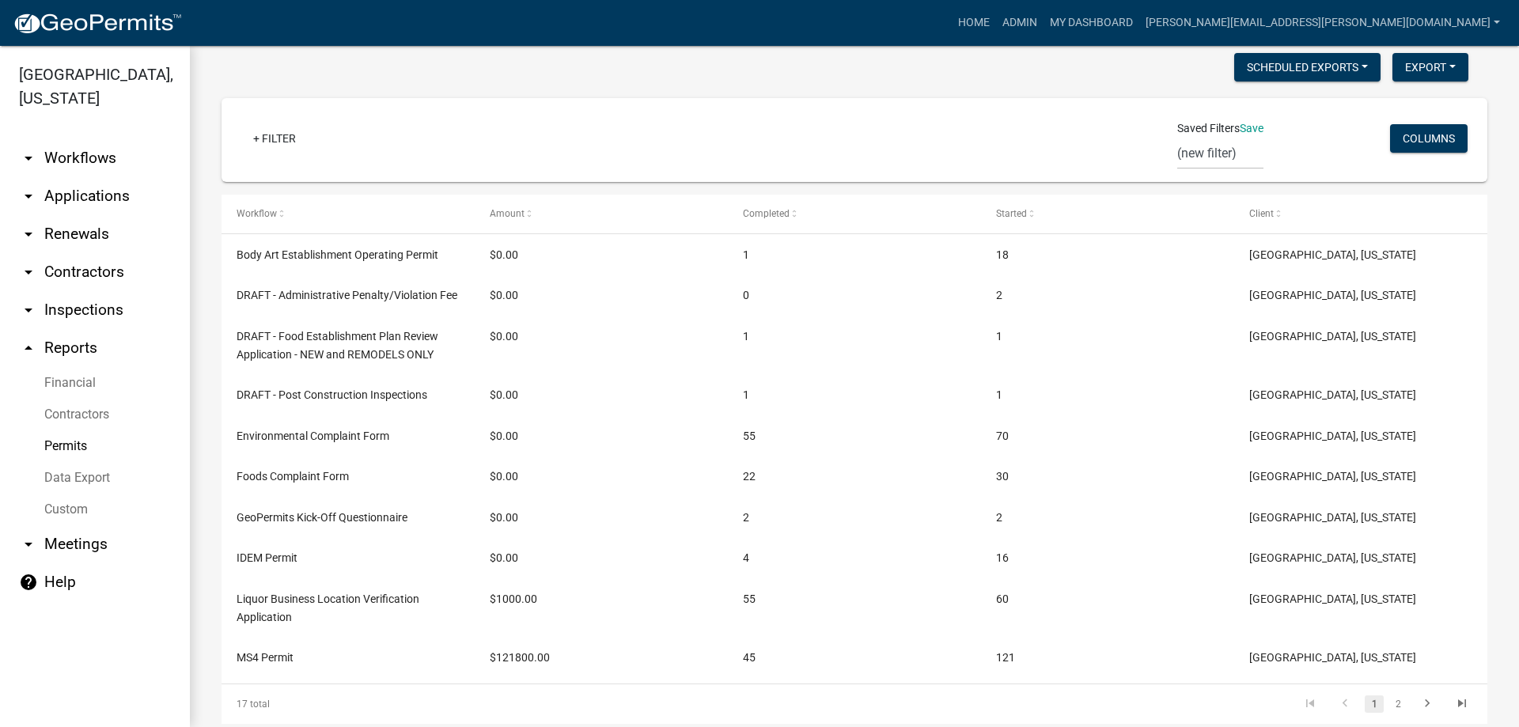
scroll to position [316, 0]
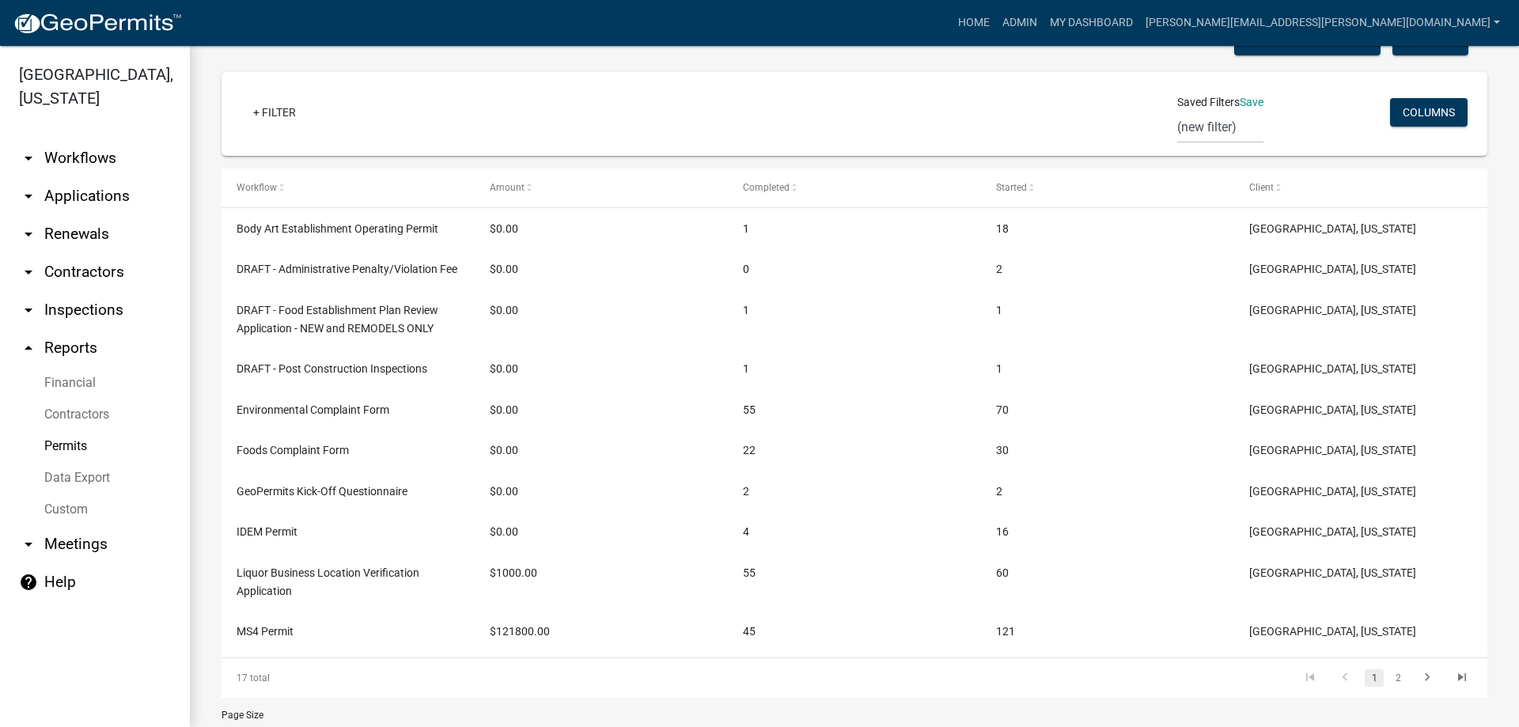
click at [76, 481] on link "Data Export" at bounding box center [95, 478] width 190 height 32
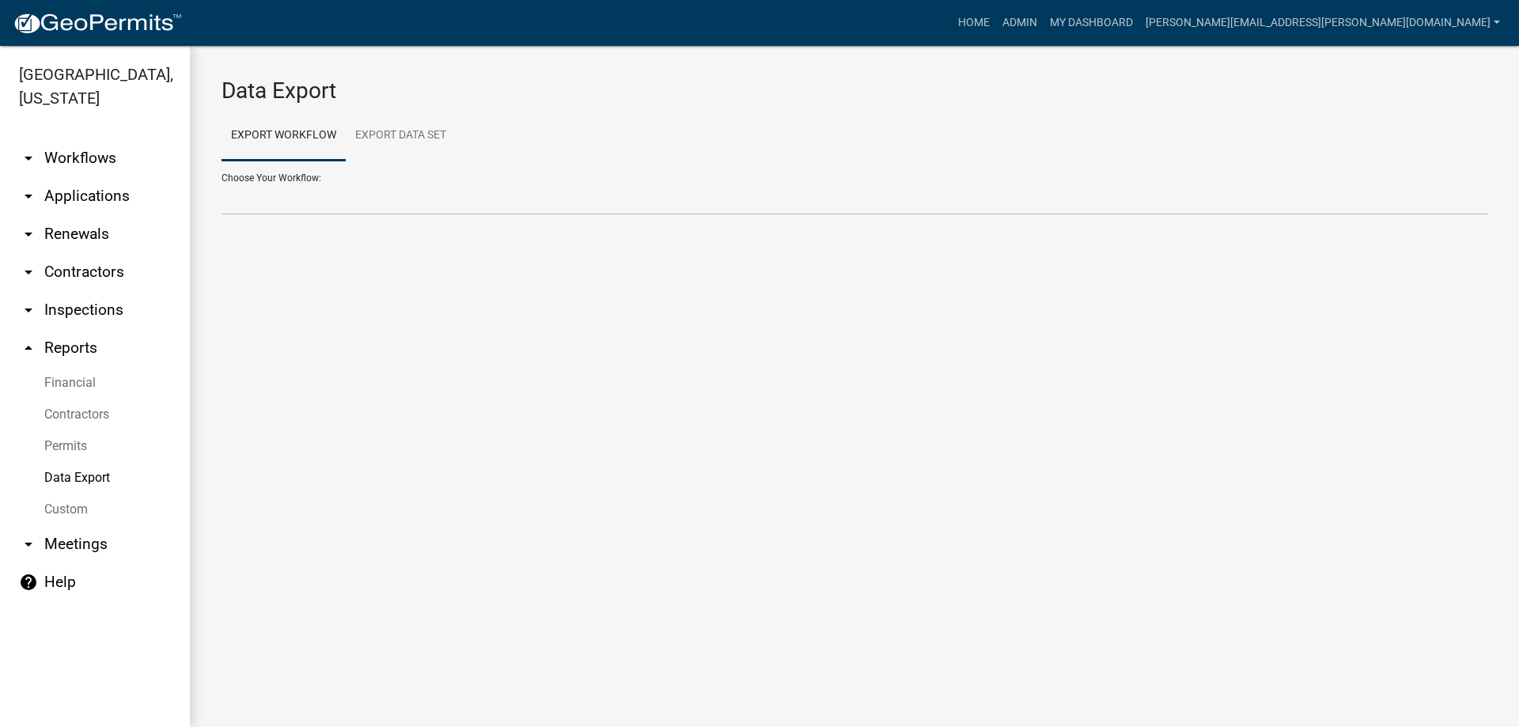
click at [75, 506] on link "Custom" at bounding box center [95, 510] width 190 height 32
click at [67, 545] on link "arrow_drop_down Meetings" at bounding box center [95, 544] width 190 height 38
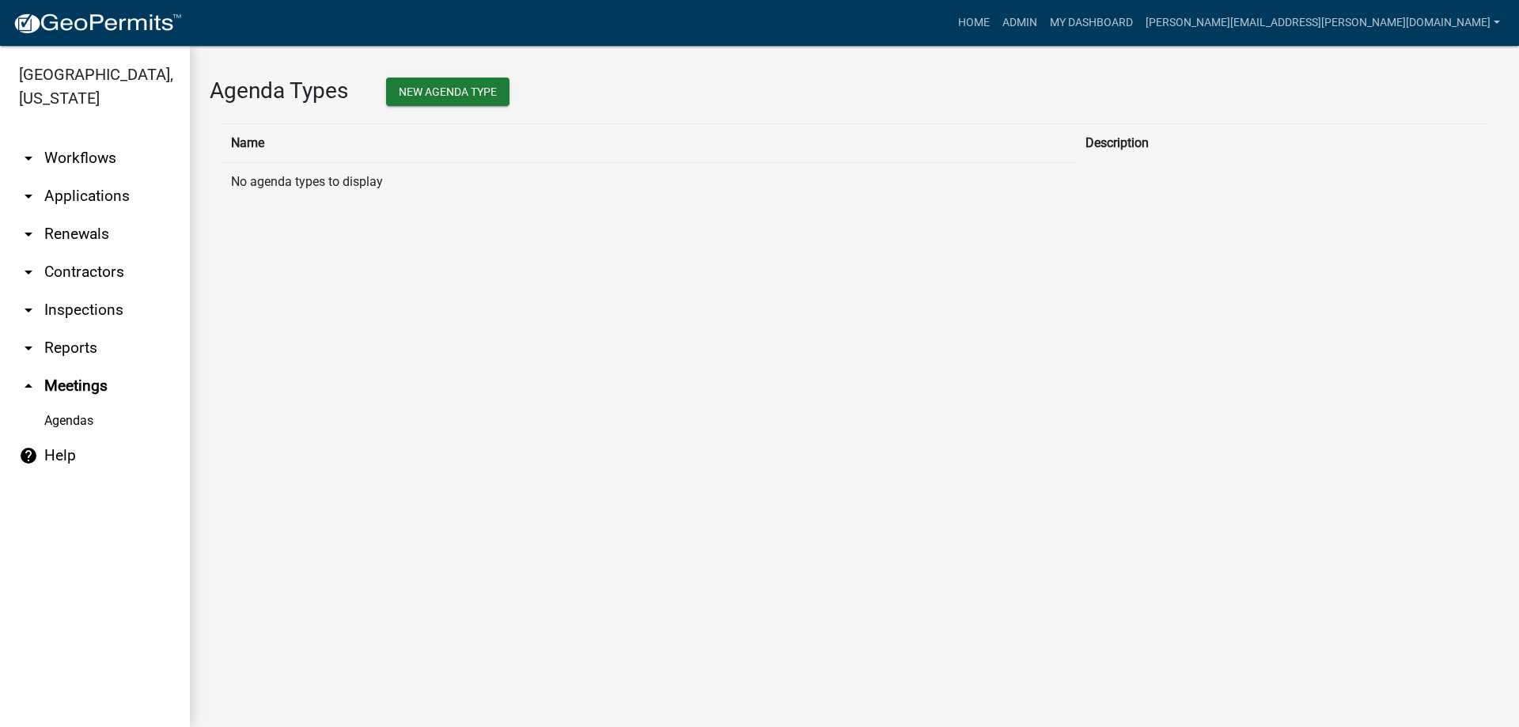
click at [48, 79] on link "[GEOGRAPHIC_DATA], [US_STATE]" at bounding box center [88, 86] width 177 height 55
click at [85, 28] on img at bounding box center [97, 24] width 169 height 24
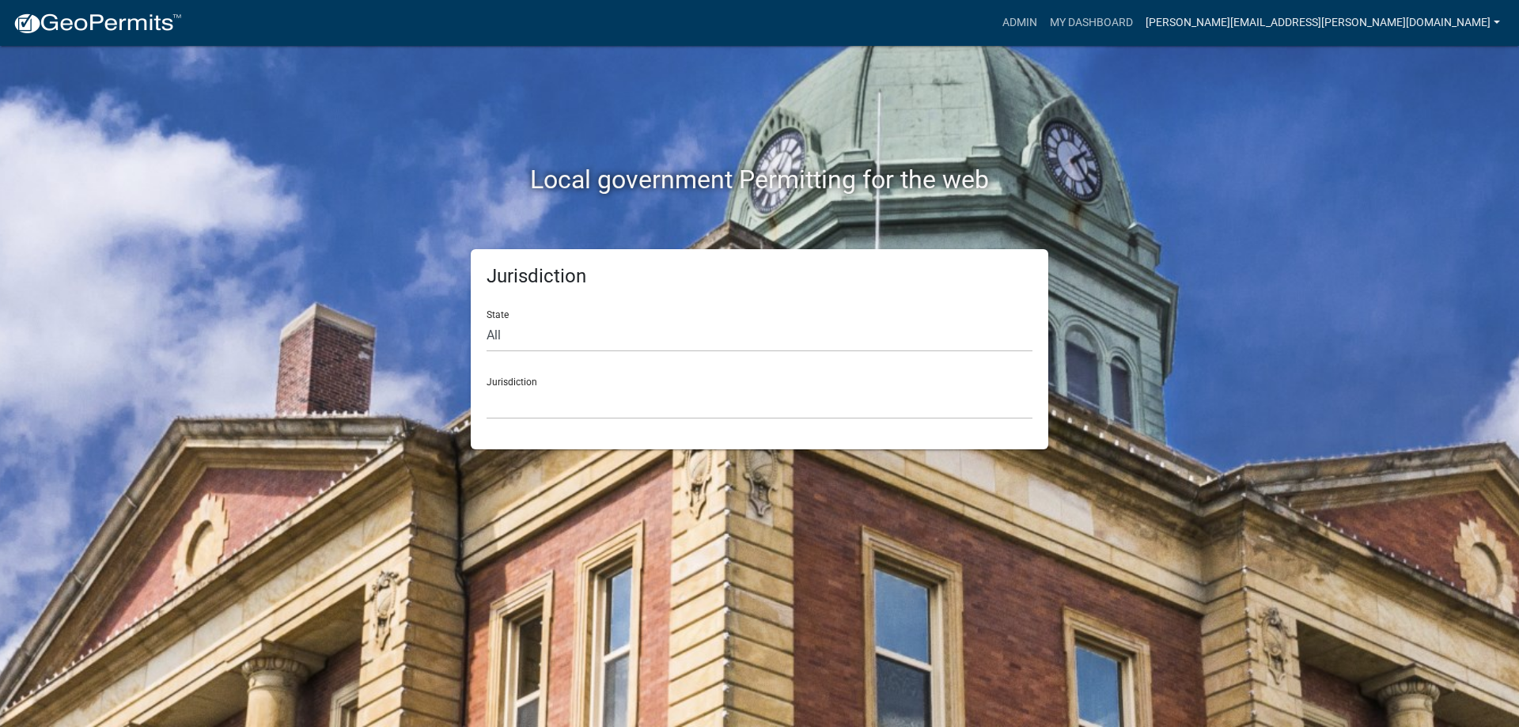
click at [1335, 14] on link "[PERSON_NAME][EMAIL_ADDRESS][PERSON_NAME][DOMAIN_NAME]" at bounding box center [1322, 23] width 367 height 30
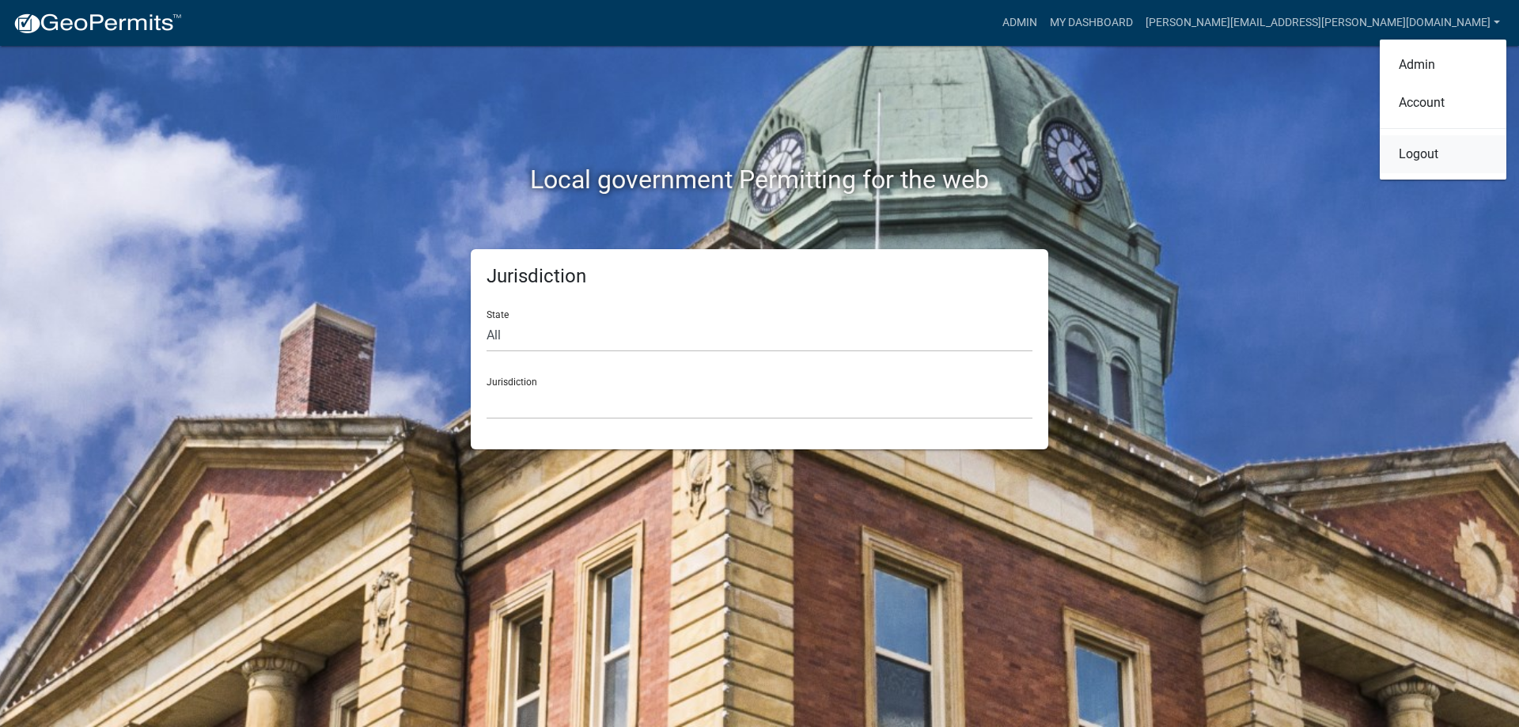
click at [1426, 156] on link "Logout" at bounding box center [1443, 154] width 127 height 38
